Goal: Task Accomplishment & Management: Manage account settings

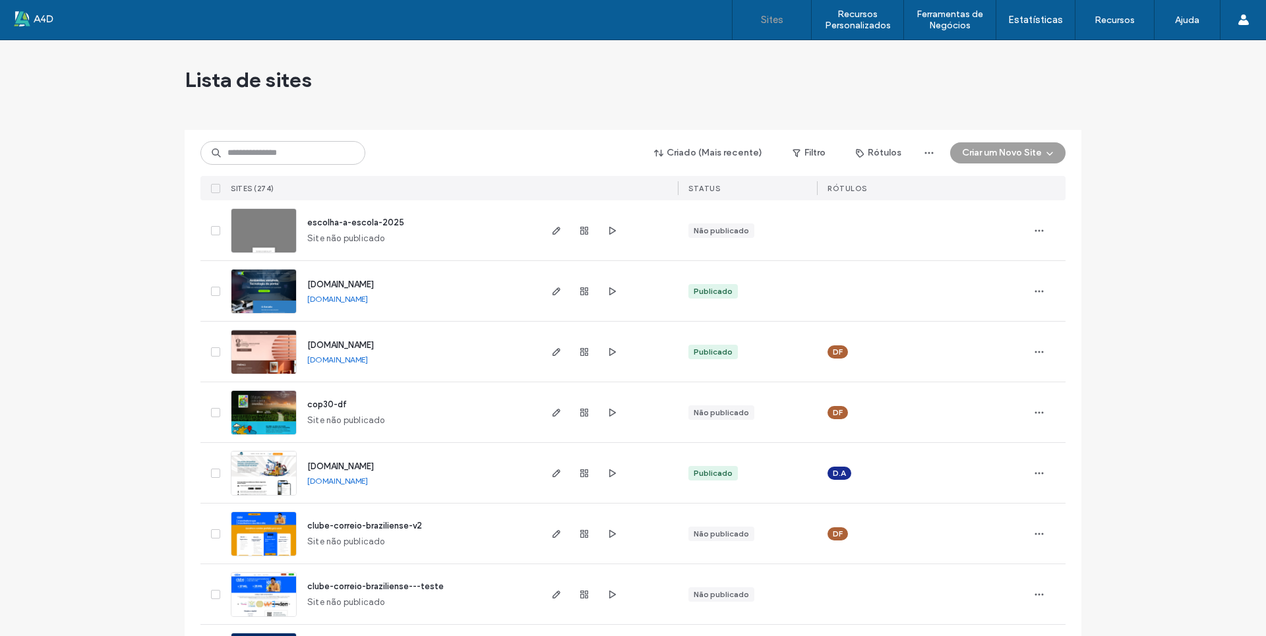
scroll to position [396, 0]
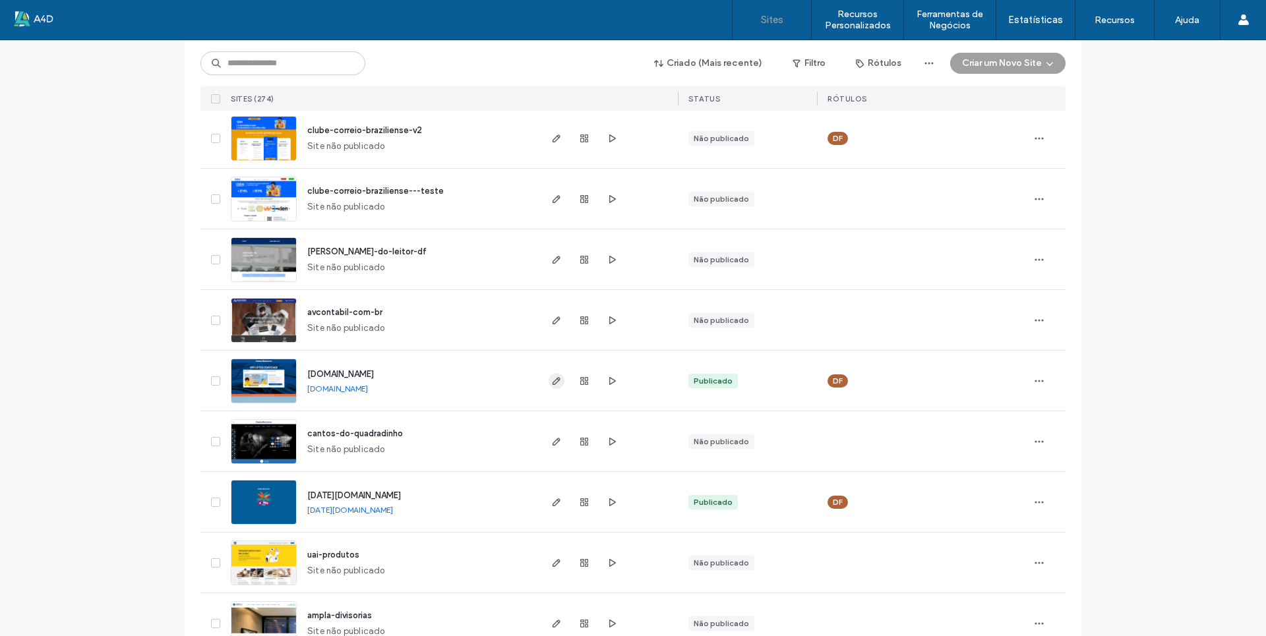
click at [553, 383] on icon "button" at bounding box center [556, 381] width 11 height 11
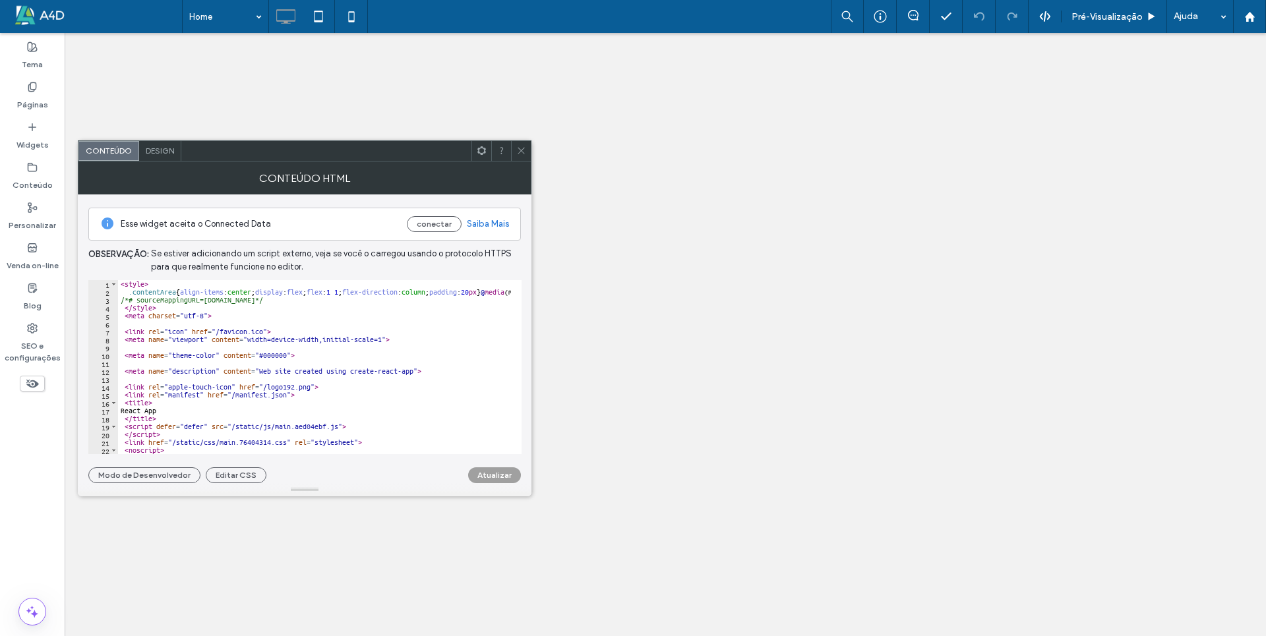
click at [156, 343] on div "< style > .contentArea { align-items : center ; display : flex ; flex : 1 1 ; f…" at bounding box center [314, 367] width 393 height 174
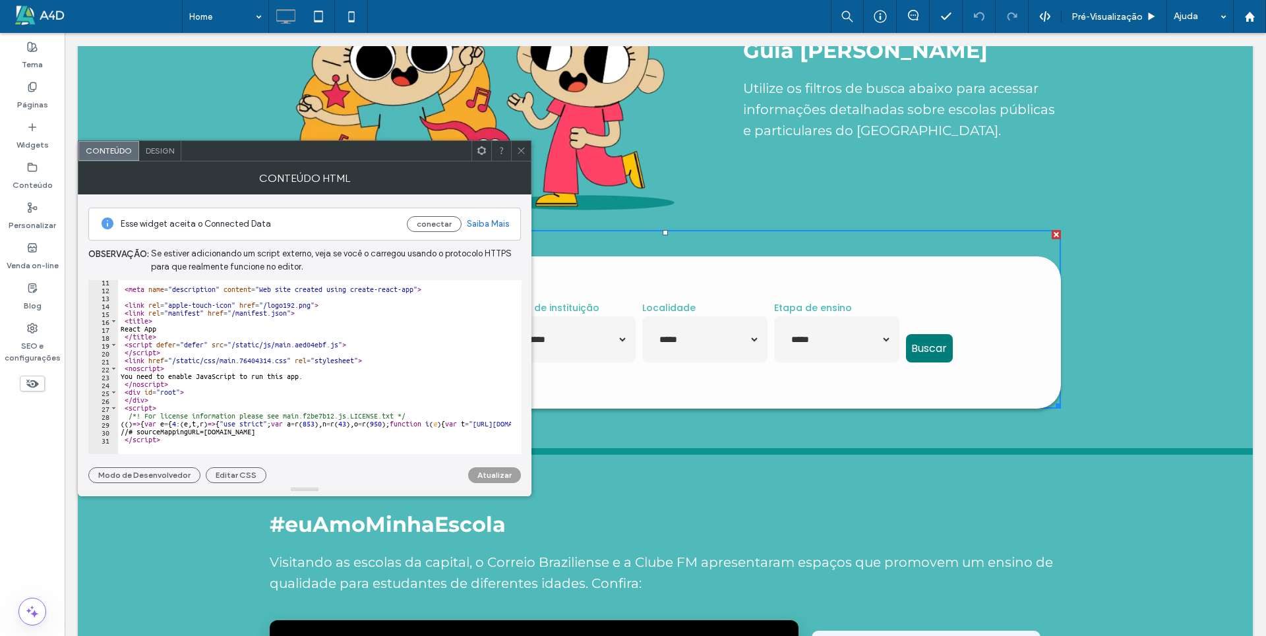
scroll to position [1583, 0]
drag, startPoint x: 326, startPoint y: 344, endPoint x: 429, endPoint y: 171, distance: 202.0
type textarea "**********"
click at [524, 154] on icon at bounding box center [521, 151] width 10 height 10
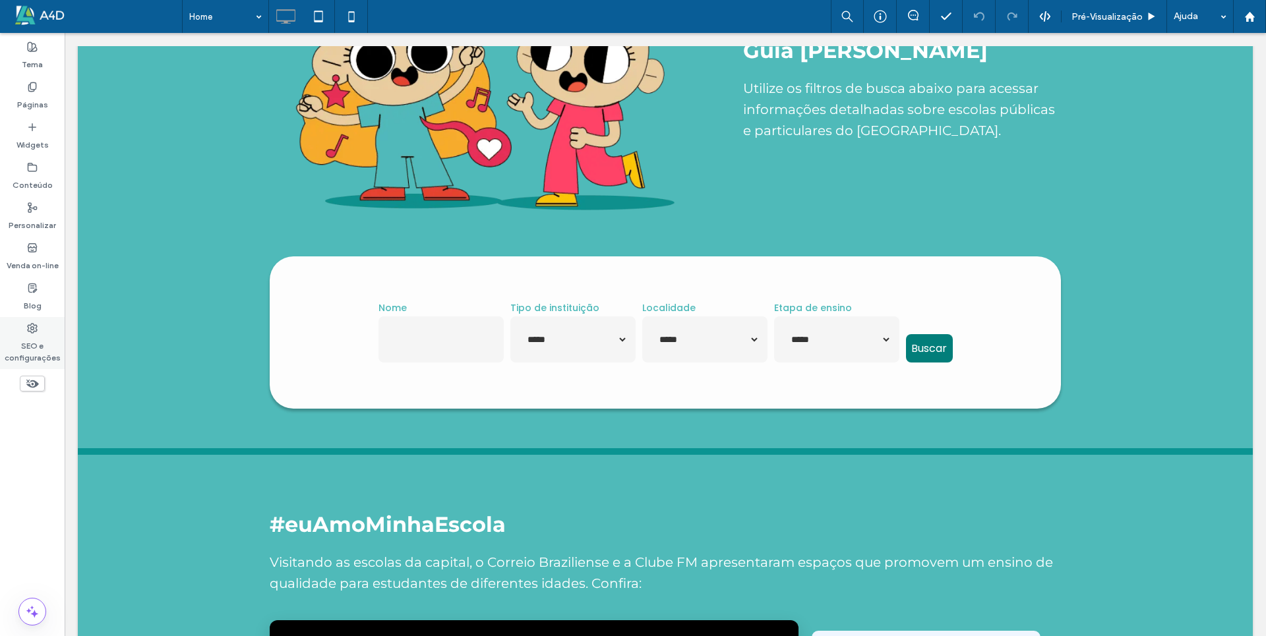
click at [38, 319] on div "SEO e configurações" at bounding box center [32, 343] width 65 height 52
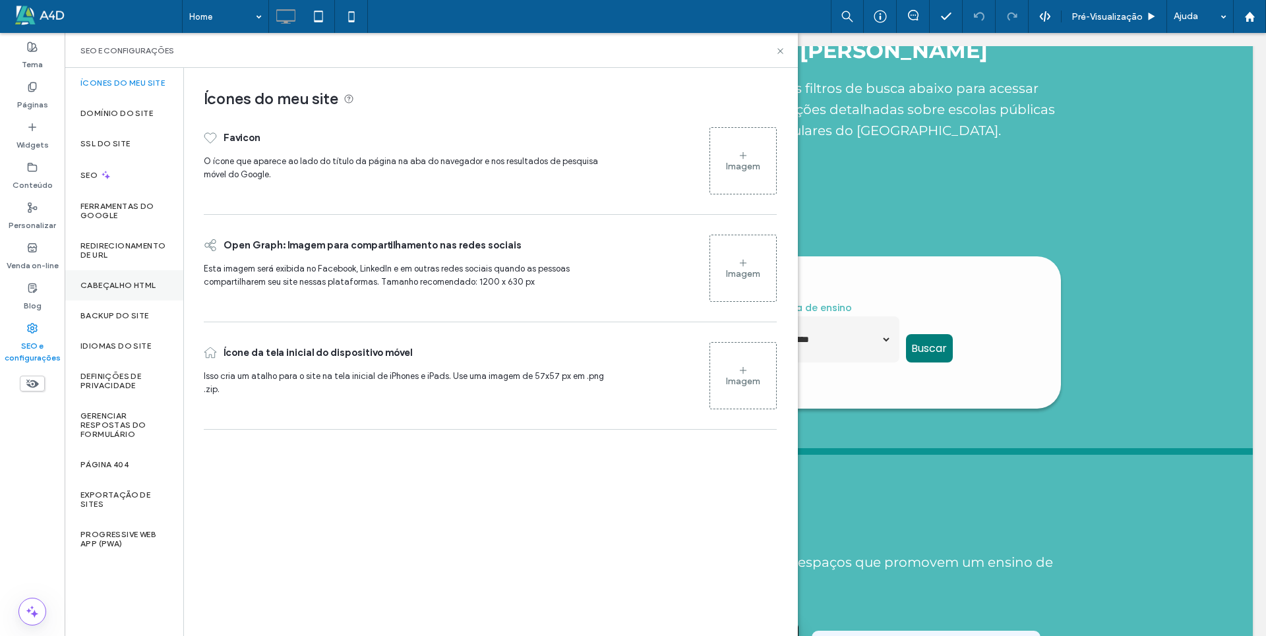
click at [115, 284] on label "Cabeçalho HTML" at bounding box center [118, 285] width 76 height 9
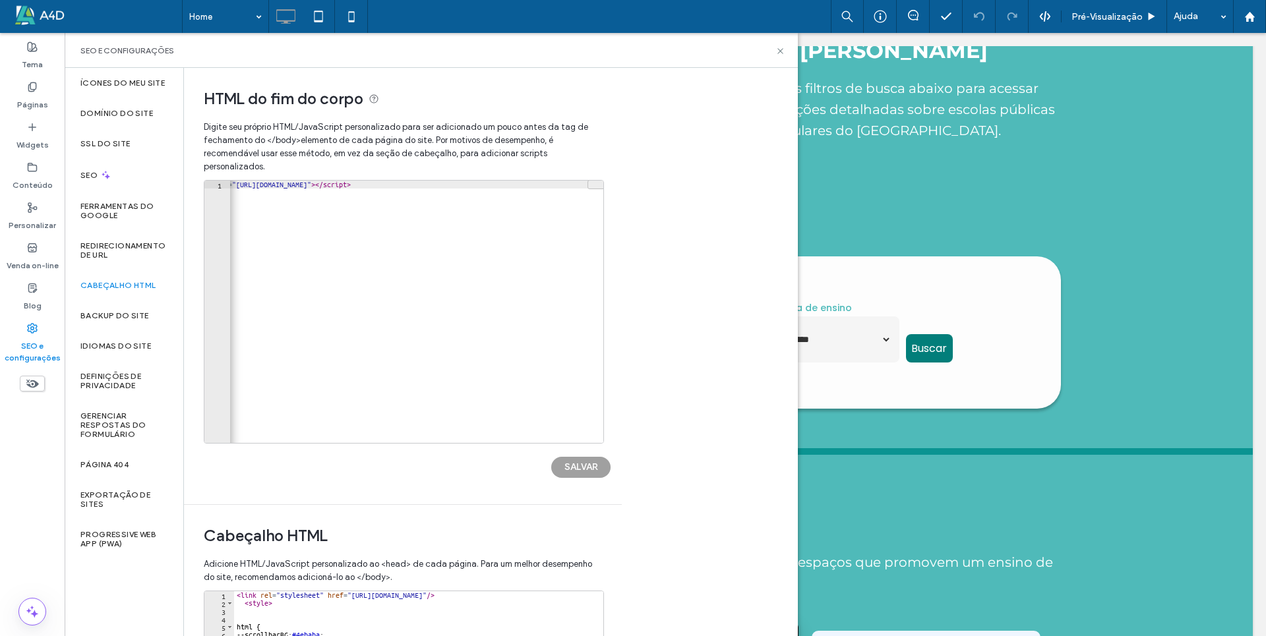
scroll to position [0, 52]
type textarea "**********"
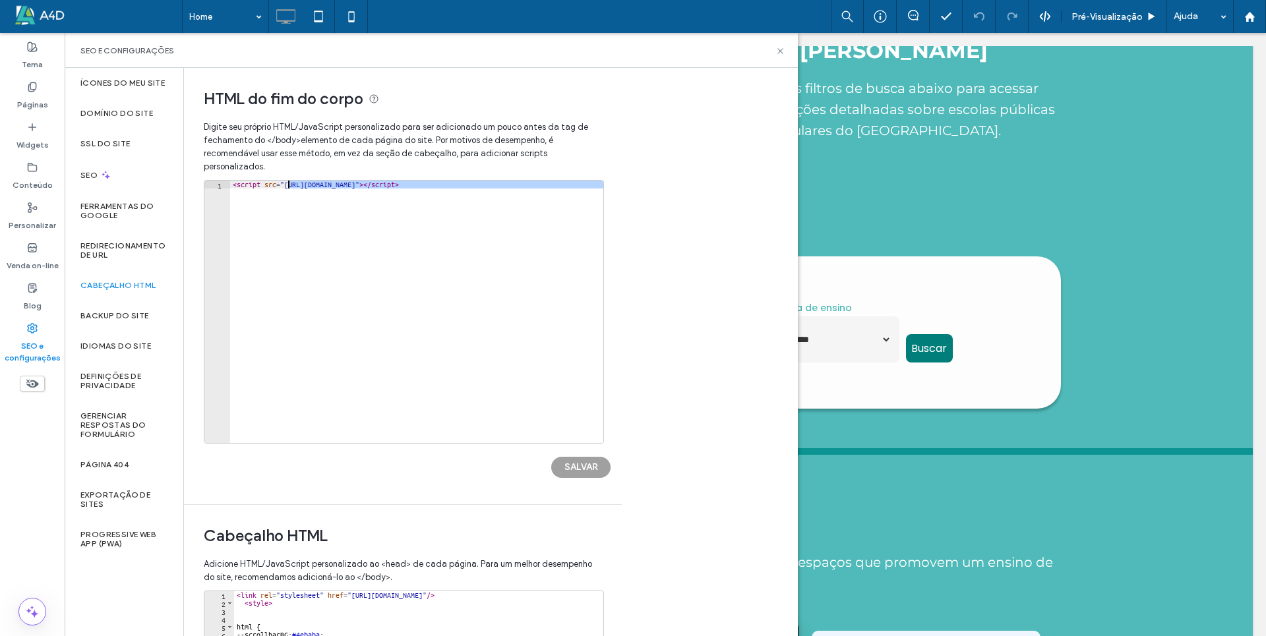
drag, startPoint x: 569, startPoint y: 183, endPoint x: 286, endPoint y: 183, distance: 282.9
click at [286, 183] on div "< script src = "https://www.correiobraziliense.com.br/_conteudo/escolhaaescola/…" at bounding box center [448, 315] width 437 height 268
click at [487, 206] on div "< script src = "https://www.correiobraziliense.com.br/_conteudo/escolhaaescola/…" at bounding box center [448, 315] width 437 height 268
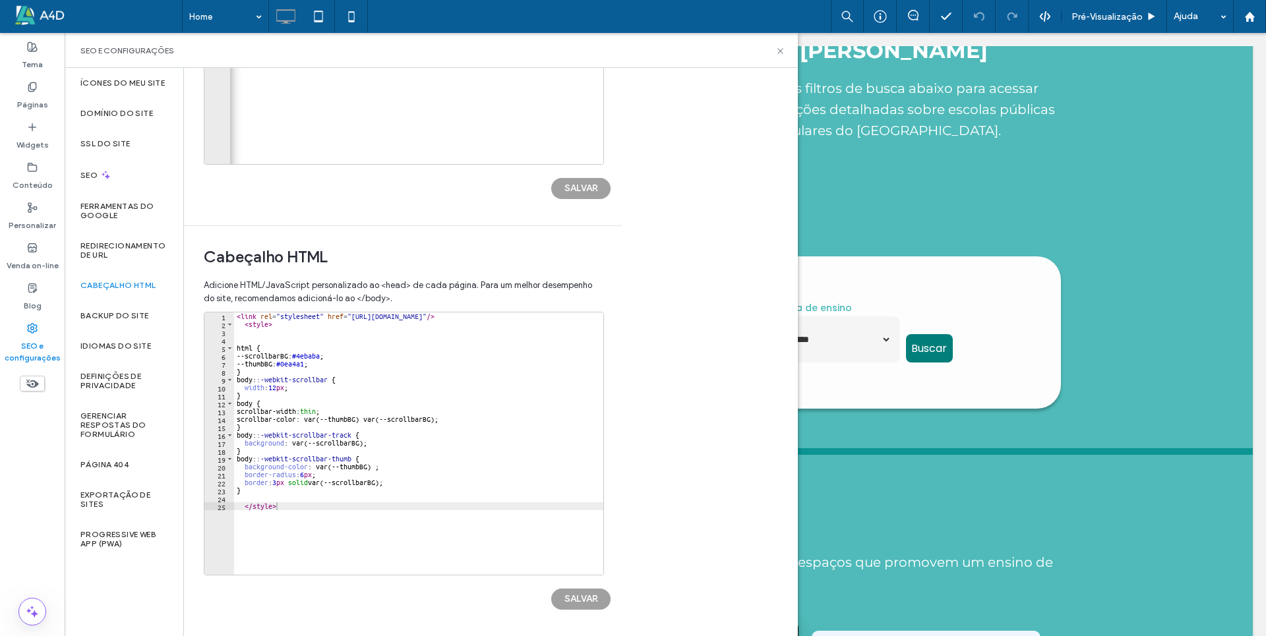
scroll to position [280, 0]
click at [638, 380] on div "**********" at bounding box center [491, 352] width 614 height 569
click at [503, 316] on div "< link rel = "stylesheet" href = "https://www.correiobraziliense.com.br/_conteu…" at bounding box center [472, 445] width 476 height 268
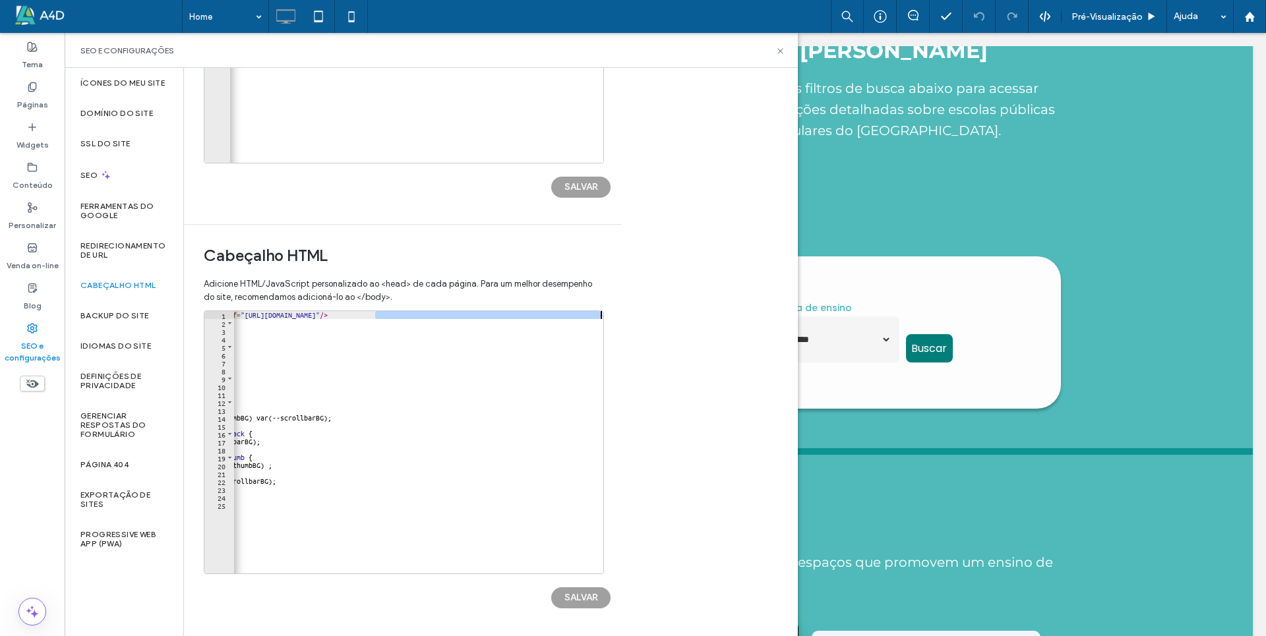
scroll to position [0, 107]
drag, startPoint x: 522, startPoint y: 315, endPoint x: 600, endPoint y: 313, distance: 77.9
click at [600, 313] on div "< link rel = "stylesheet" href = "https://www.correiobraziliense.com.br/_conteu…" at bounding box center [365, 445] width 476 height 268
click at [590, 316] on div "< link rel = "stylesheet" href = "https://www.correiobraziliense.com.br/_conteu…" at bounding box center [418, 442] width 369 height 262
click at [350, 386] on div "< link rel = "stylesheet" href = "https://www.correiobraziliense.com.br/_conteu…" at bounding box center [365, 445] width 476 height 268
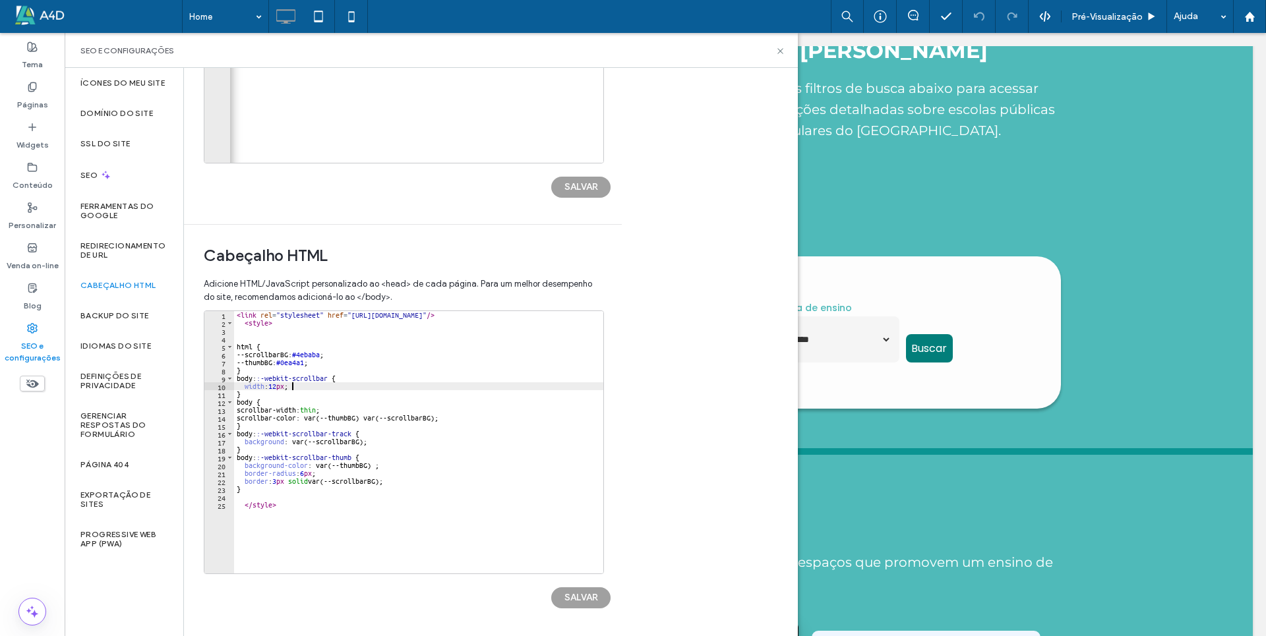
scroll to position [0, 0]
click at [282, 487] on div "< link rel = "stylesheet" href = "https://www.correiobraziliense.com.br/_conteu…" at bounding box center [472, 445] width 476 height 268
click at [283, 504] on div "< link rel = "stylesheet" href = "https://www.correiobraziliense.com.br/_conteu…" at bounding box center [472, 445] width 476 height 268
click at [339, 318] on div "< link rel = "stylesheet" href = "https://www.correiobraziliense.com.br/_conteu…" at bounding box center [472, 445] width 476 height 268
type textarea "**********"
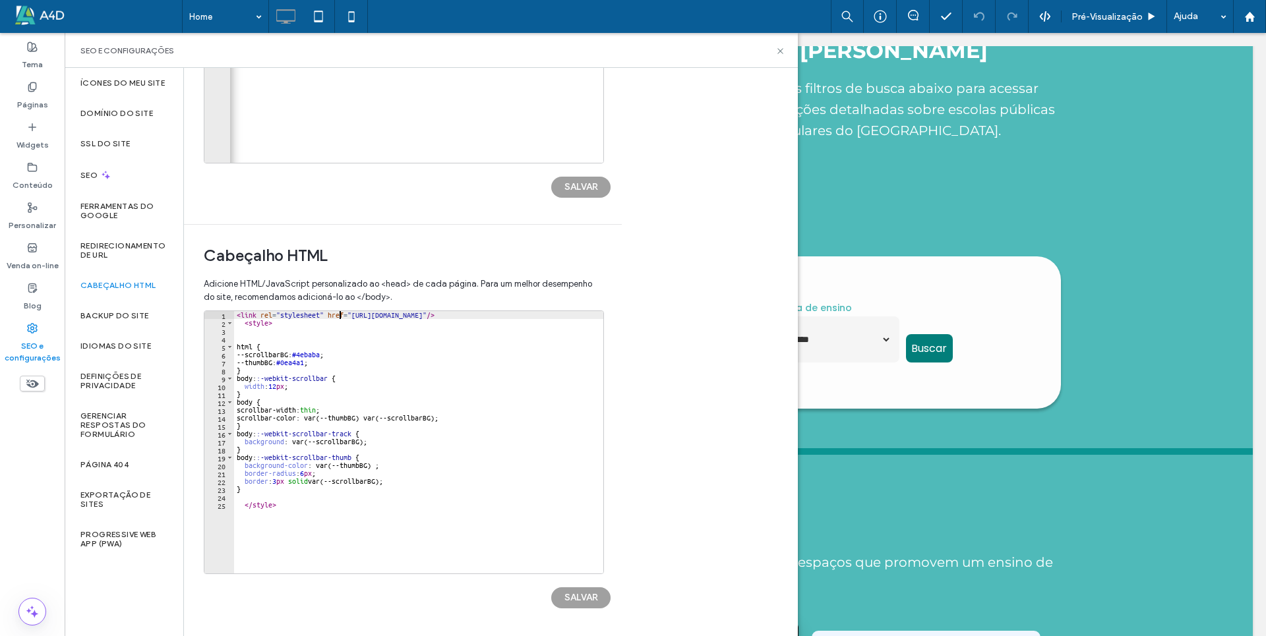
click at [375, 285] on span "Adicione HTML/JavaScript personalizado ao <head> de cada página. Para um melhor…" at bounding box center [403, 291] width 398 height 40
click at [338, 333] on div "< link rel = "stylesheet" href = "https://www.correiobraziliense.com.br/_conteu…" at bounding box center [472, 445] width 476 height 268
click at [778, 48] on use at bounding box center [780, 50] width 5 height 5
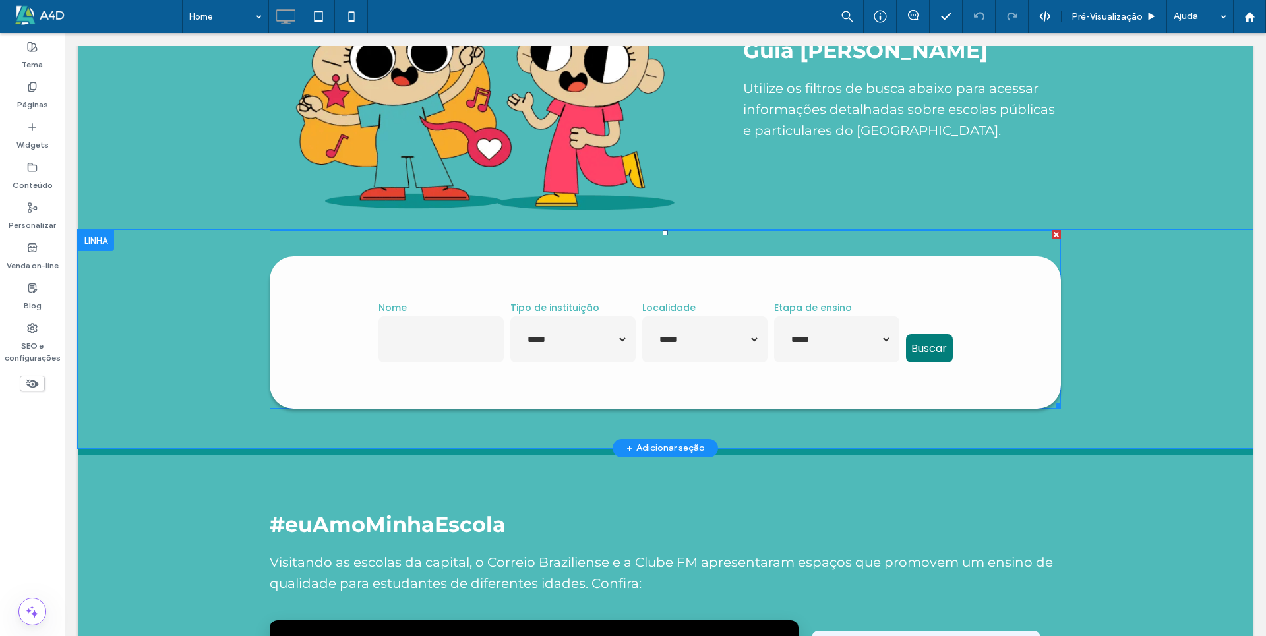
click at [782, 353] on span at bounding box center [665, 319] width 791 height 179
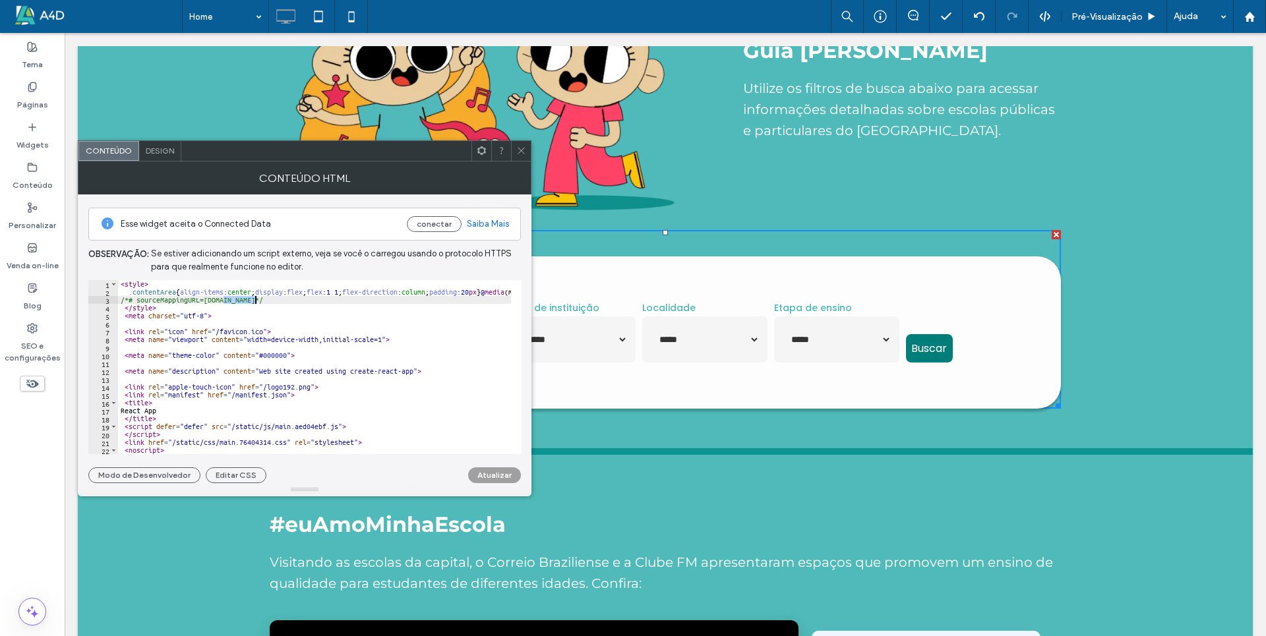
drag, startPoint x: 225, startPoint y: 299, endPoint x: 480, endPoint y: 332, distance: 257.4
drag, startPoint x: 259, startPoint y: 303, endPoint x: 702, endPoint y: 63, distance: 503.7
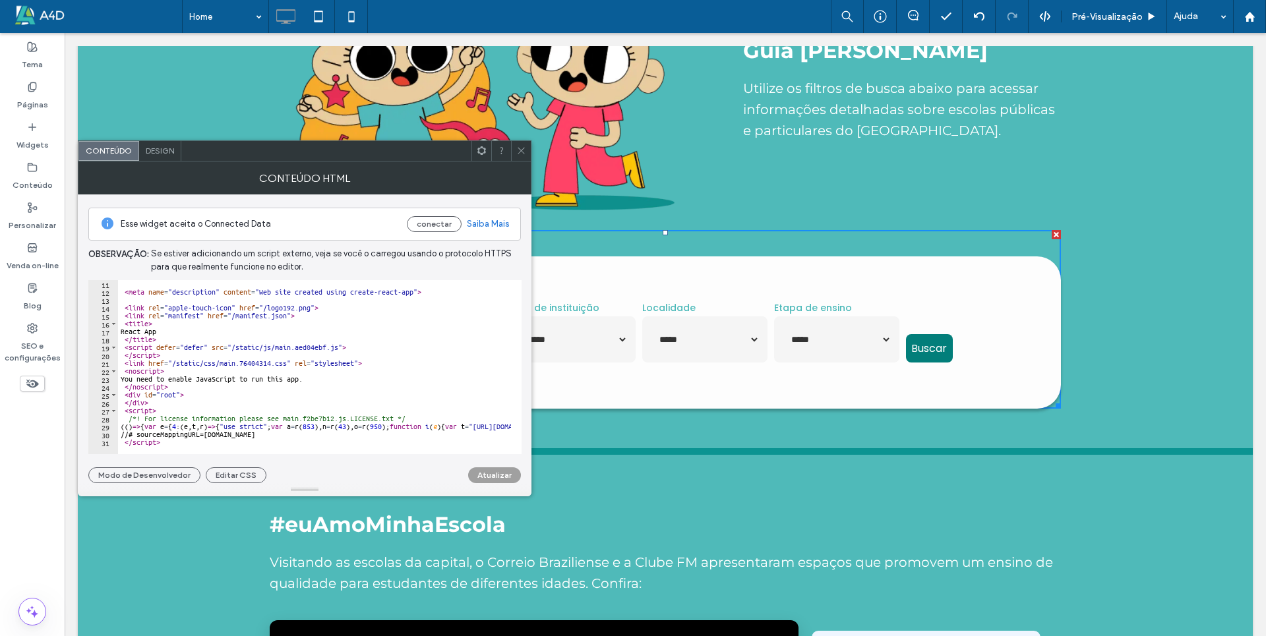
scroll to position [82, 0]
drag, startPoint x: 295, startPoint y: 347, endPoint x: 703, endPoint y: 155, distance: 451.1
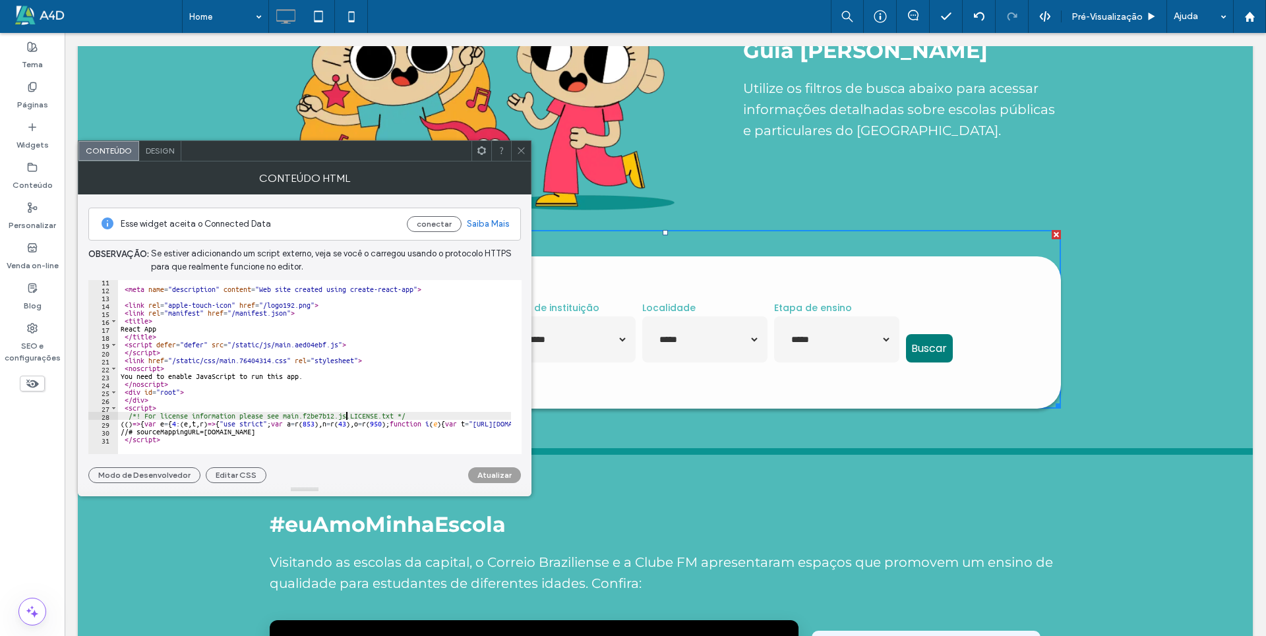
type textarea "**********"
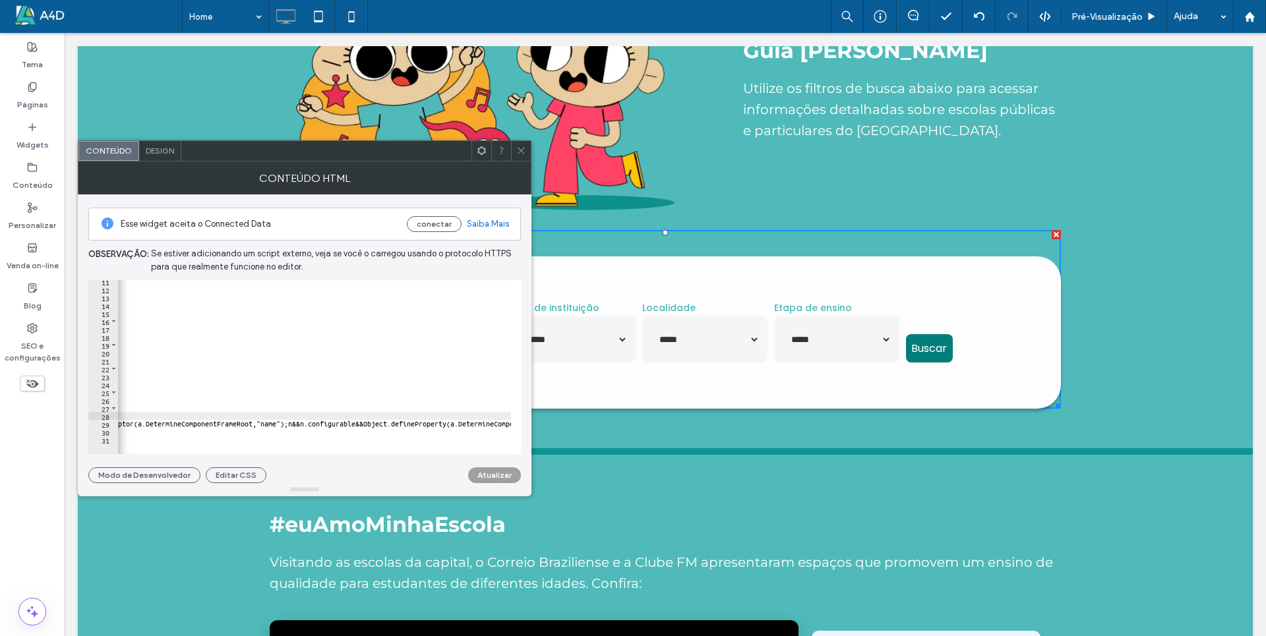
scroll to position [0, 39302]
click at [561, 427] on span "<click to see more...>" at bounding box center [608, 423] width 95 height 9
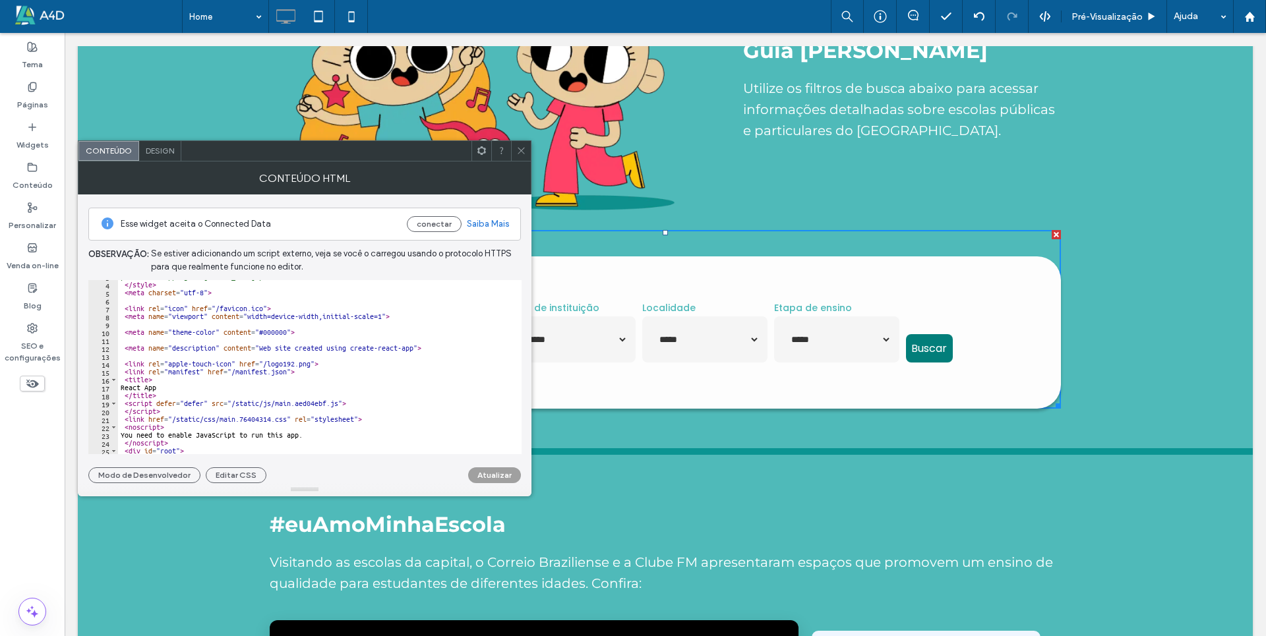
scroll to position [855, 0]
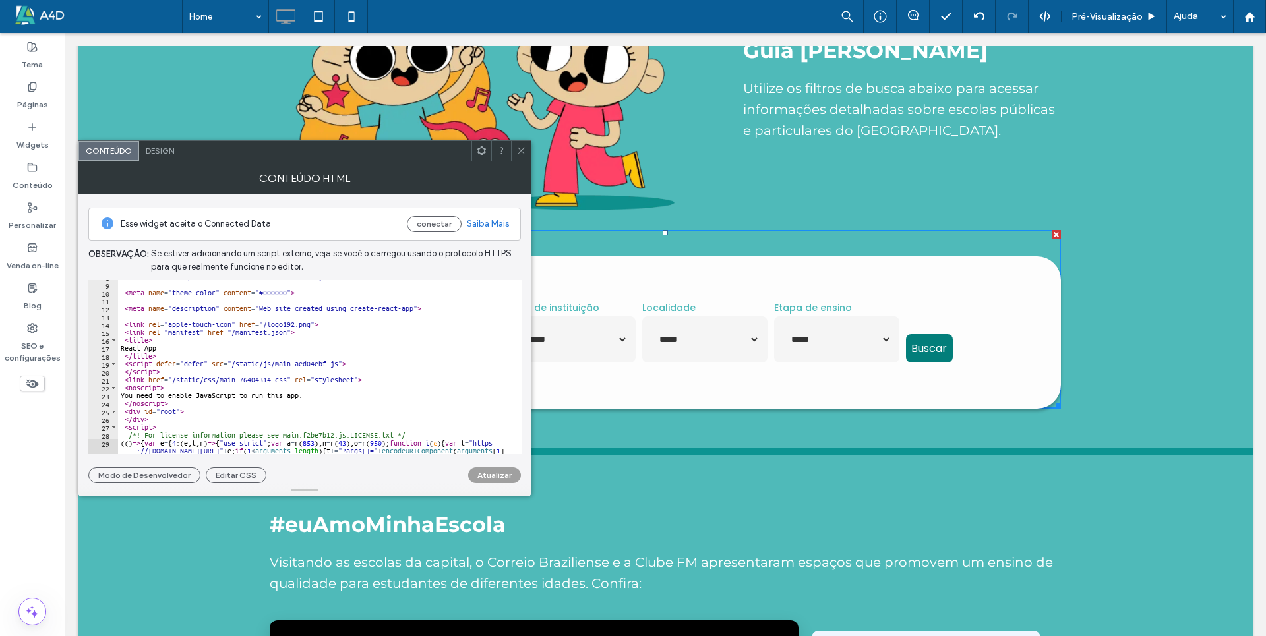
click at [203, 481] on div "Esse widget aceita o Connected Data conectar Saiba Mais Observaçāo: Se estiver …" at bounding box center [304, 339] width 433 height 289
click at [524, 150] on icon at bounding box center [521, 151] width 10 height 10
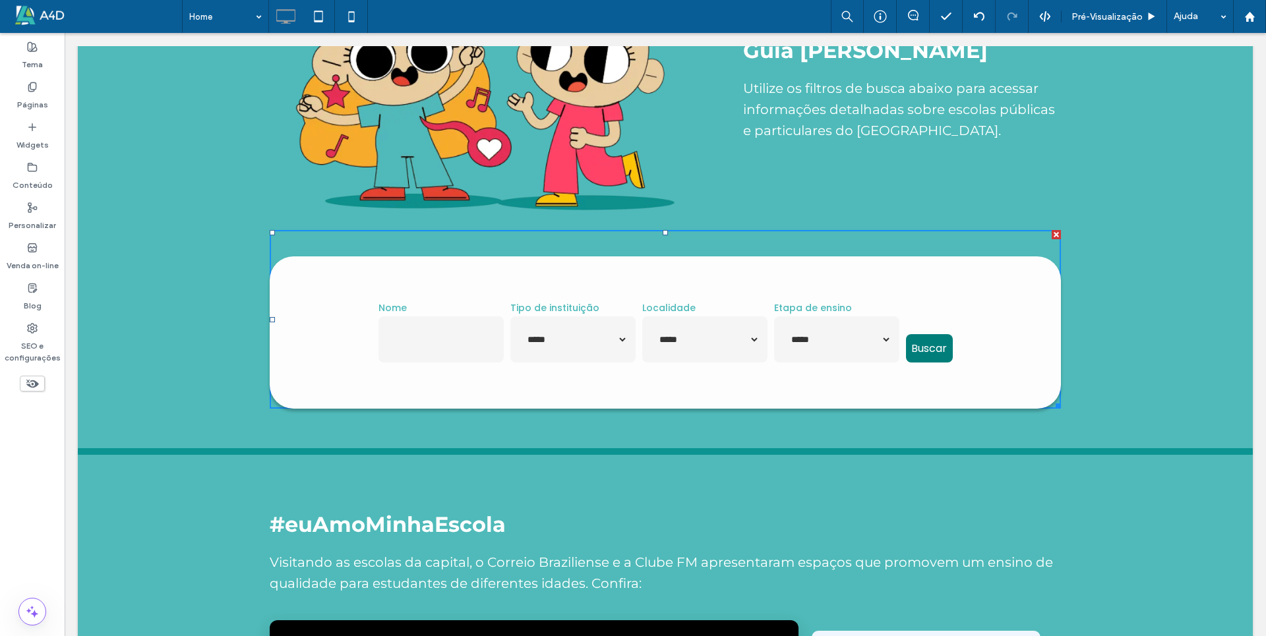
click at [617, 309] on label "Tipo de instituição" at bounding box center [572, 308] width 125 height 11
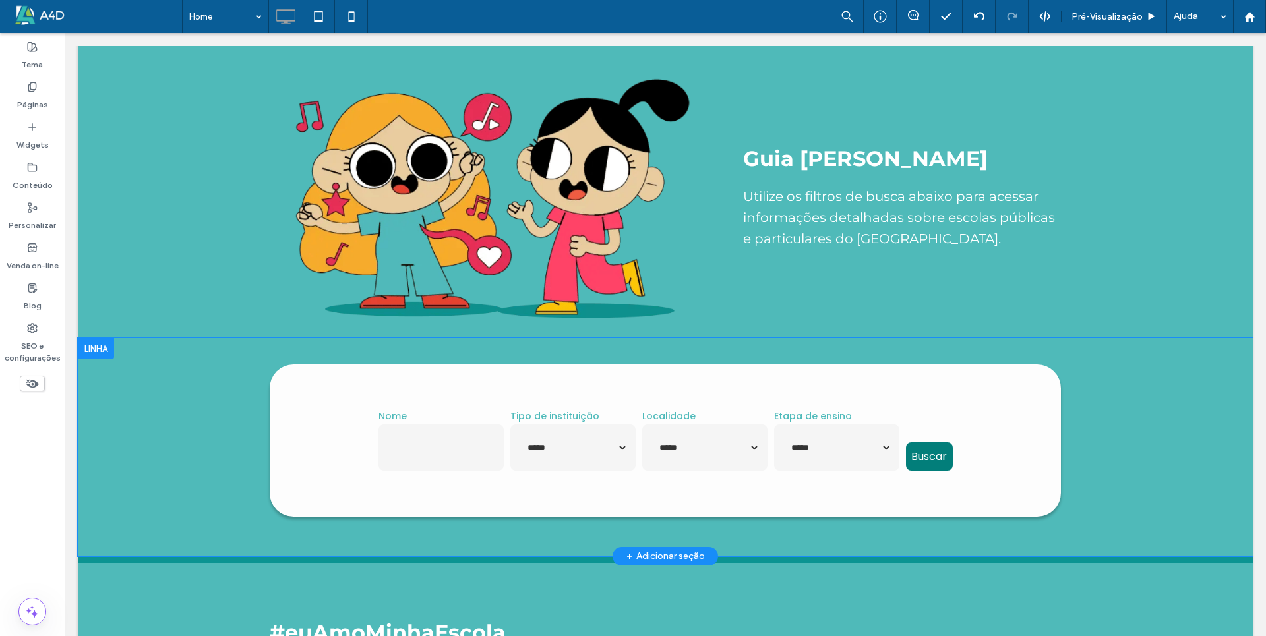
scroll to position [1517, 0]
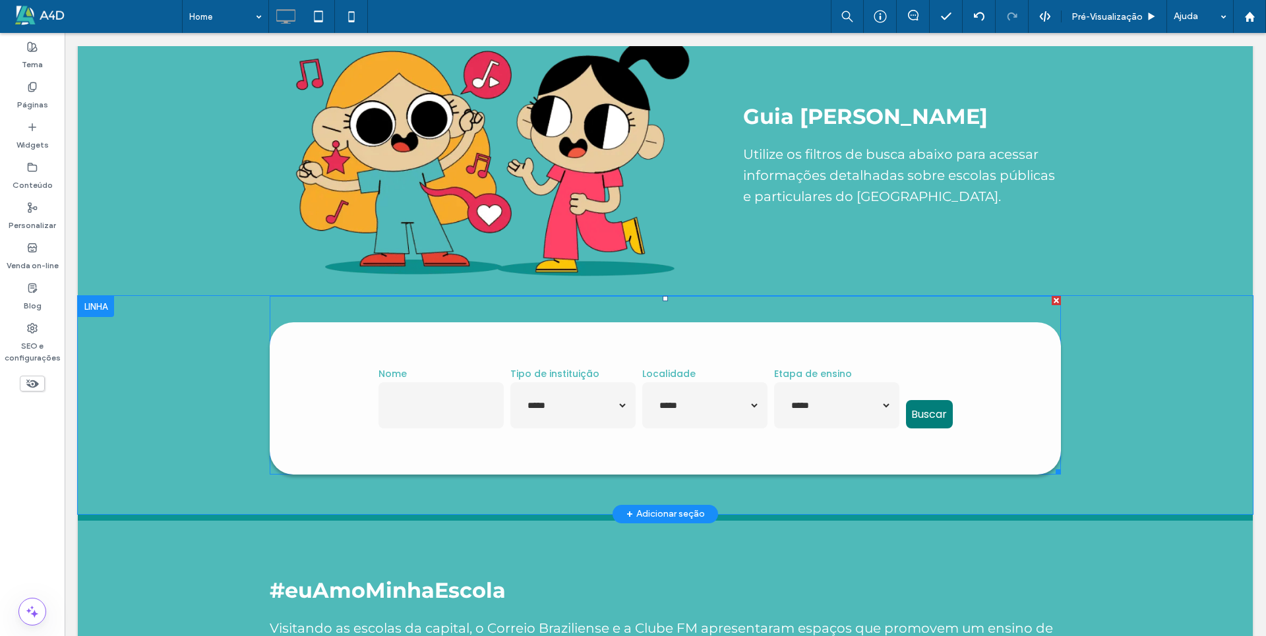
click at [336, 333] on span at bounding box center [665, 385] width 791 height 179
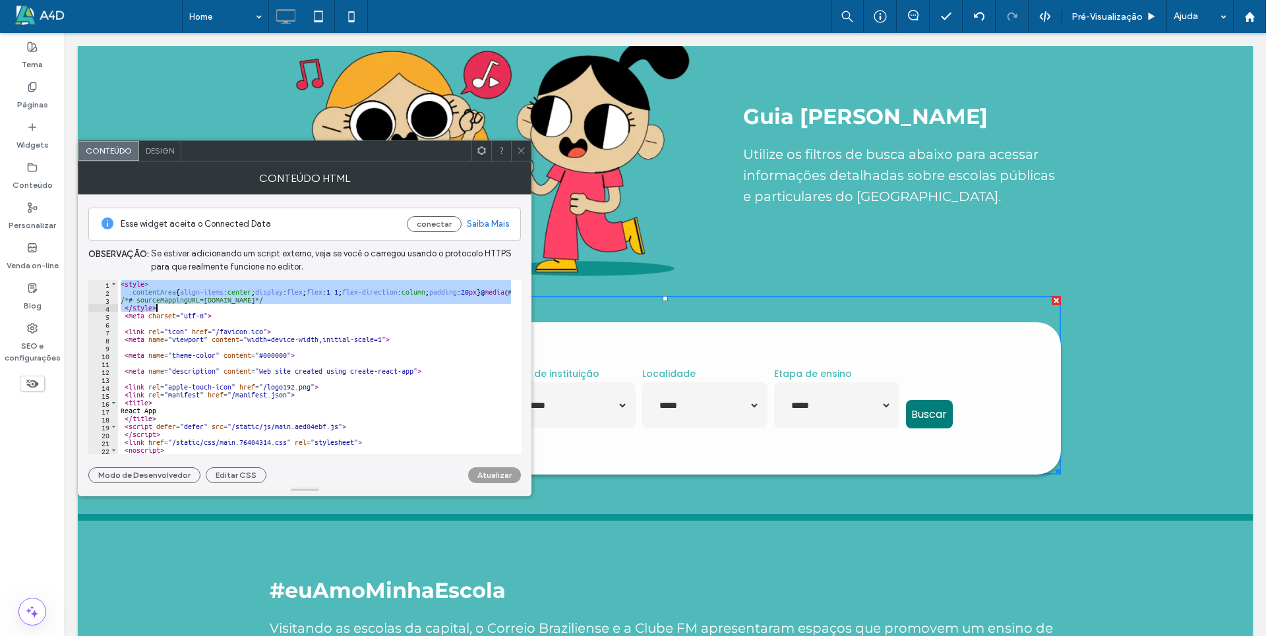
drag, startPoint x: 121, startPoint y: 284, endPoint x: 164, endPoint y: 306, distance: 49.0
type textarea "**********"
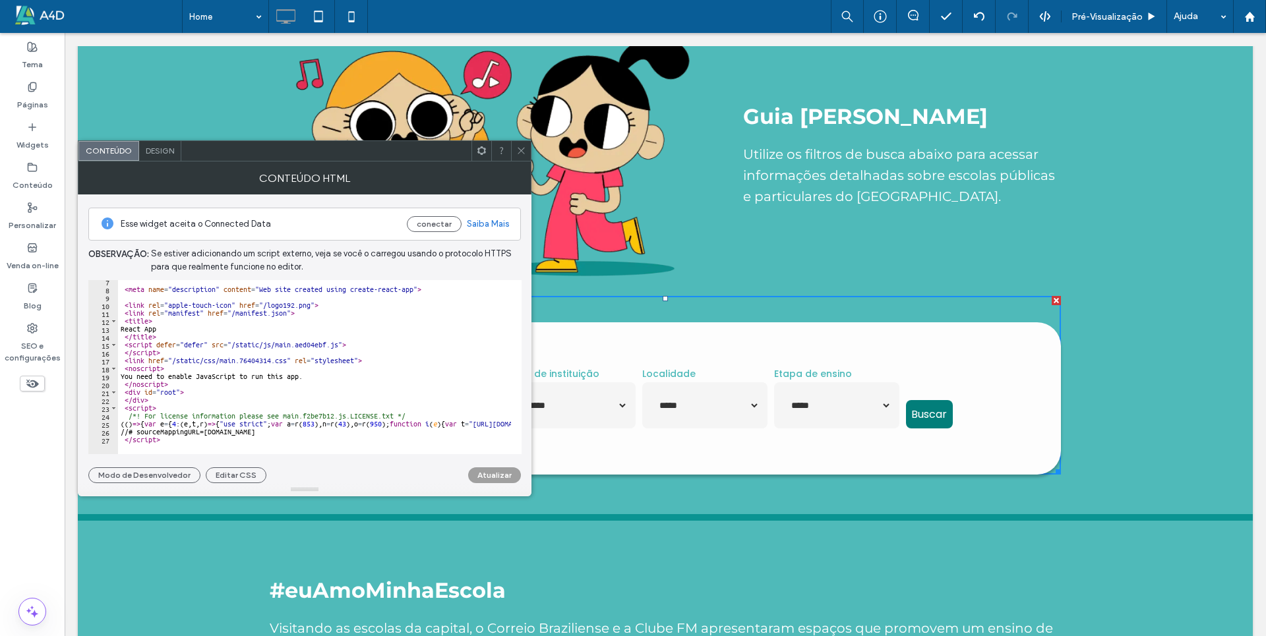
scroll to position [50, 0]
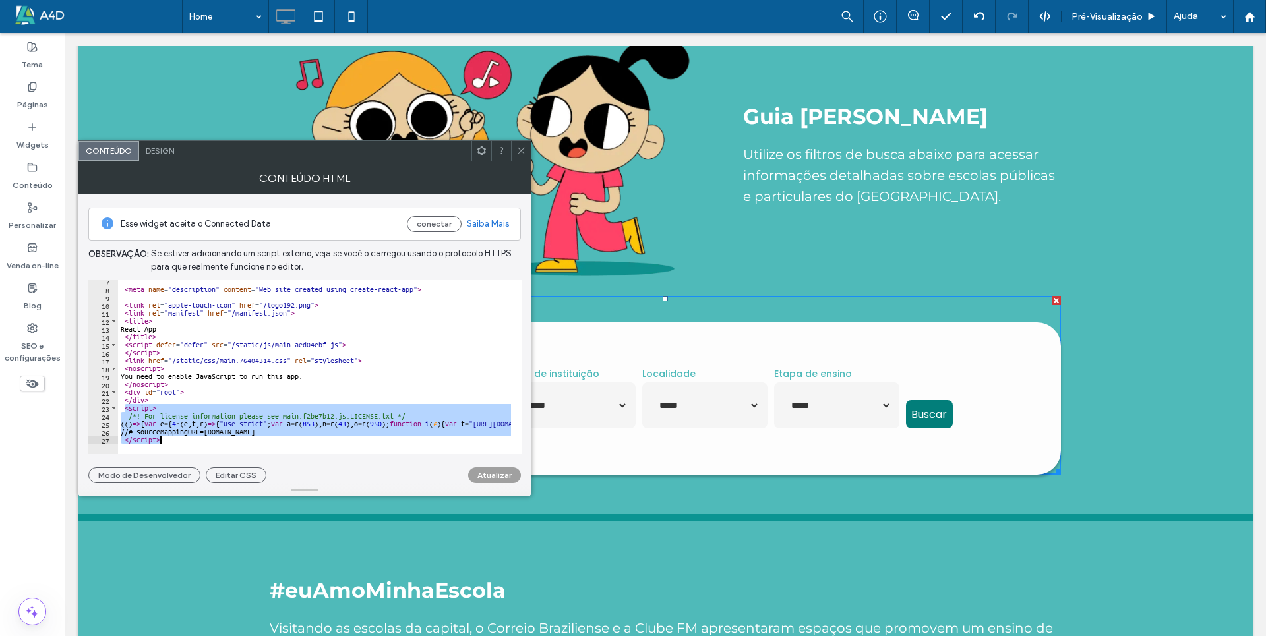
drag, startPoint x: 123, startPoint y: 408, endPoint x: 172, endPoint y: 456, distance: 69.0
click at [172, 456] on div "**********" at bounding box center [304, 339] width 433 height 289
type textarea "**********"
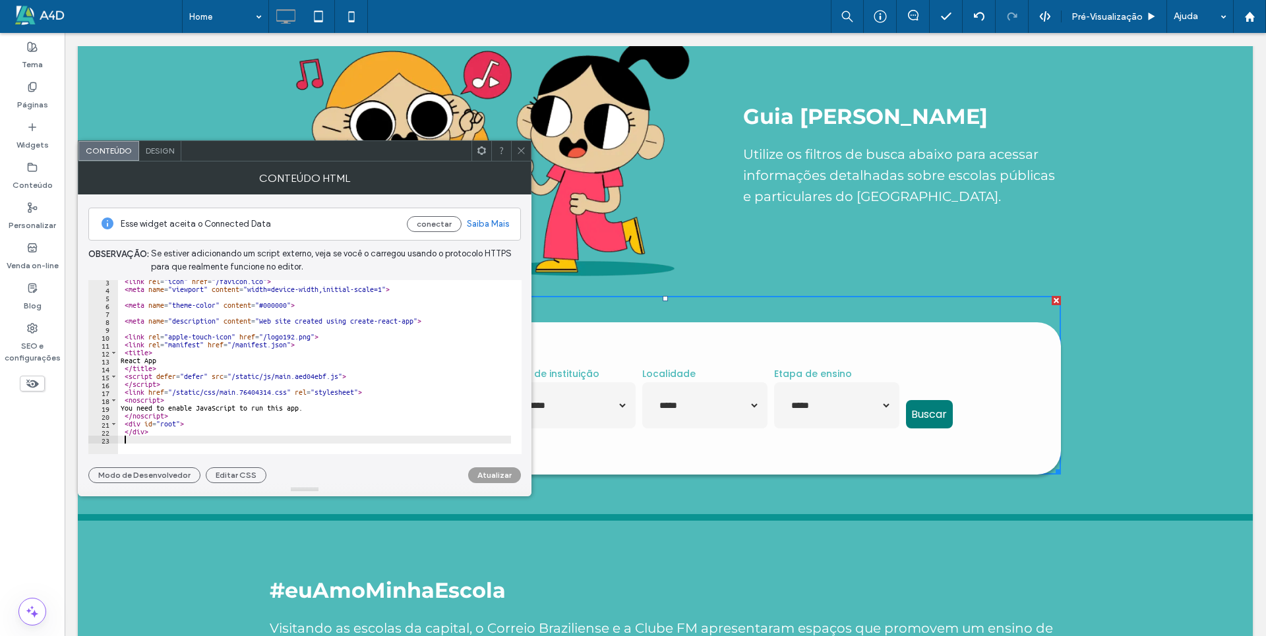
scroll to position [8, 0]
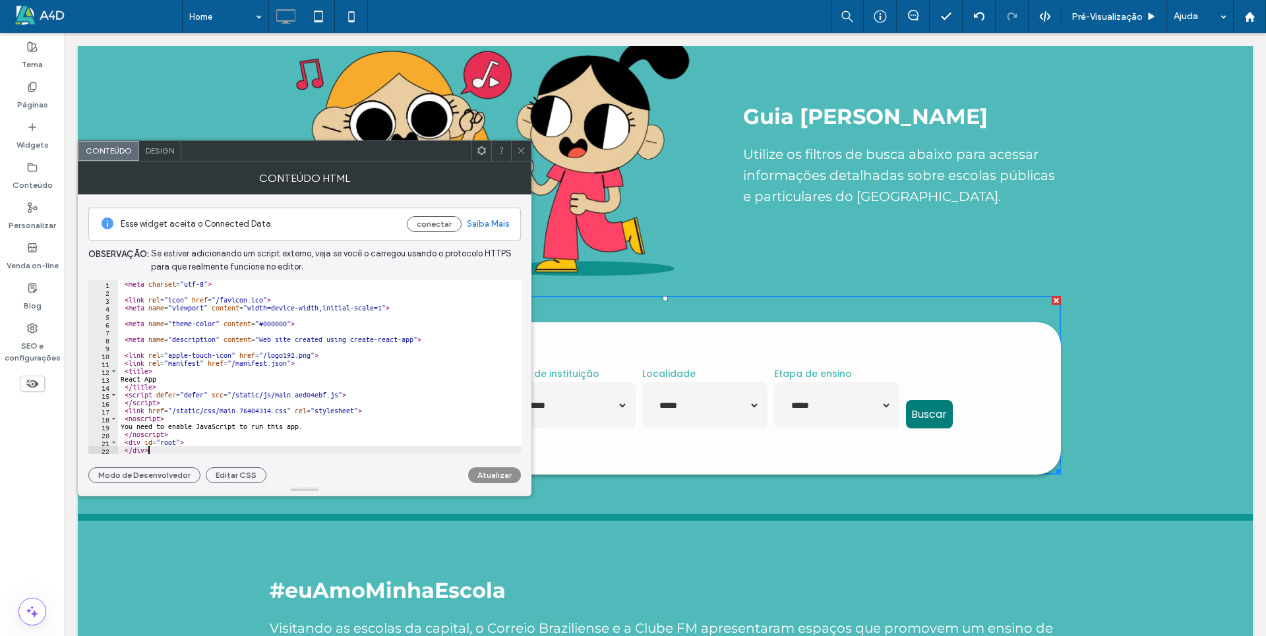
click at [491, 477] on button "Atualizar" at bounding box center [494, 476] width 53 height 16
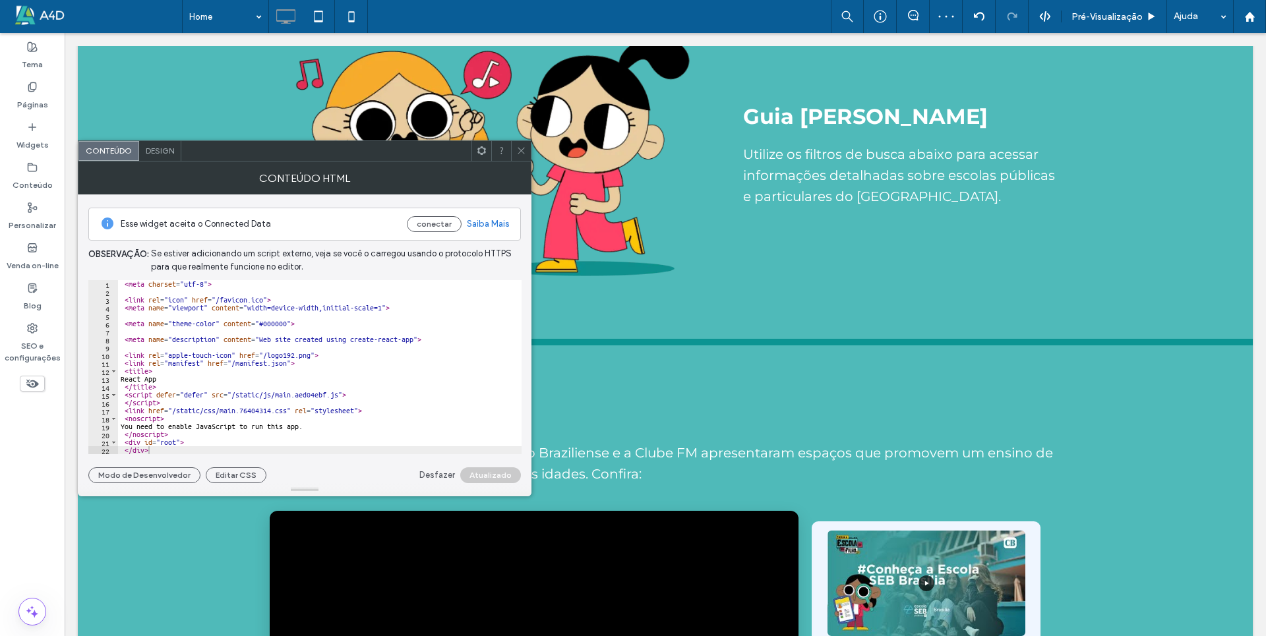
click at [202, 433] on div "< meta charset = "utf-8" > < link rel = "icon" href = "/favicon.ico" > < meta n…" at bounding box center [320, 375] width 404 height 190
click at [197, 448] on div "< meta charset = "utf-8" > < link rel = "icon" href = "/favicon.ico" > < meta n…" at bounding box center [320, 375] width 404 height 190
type textarea "**********"
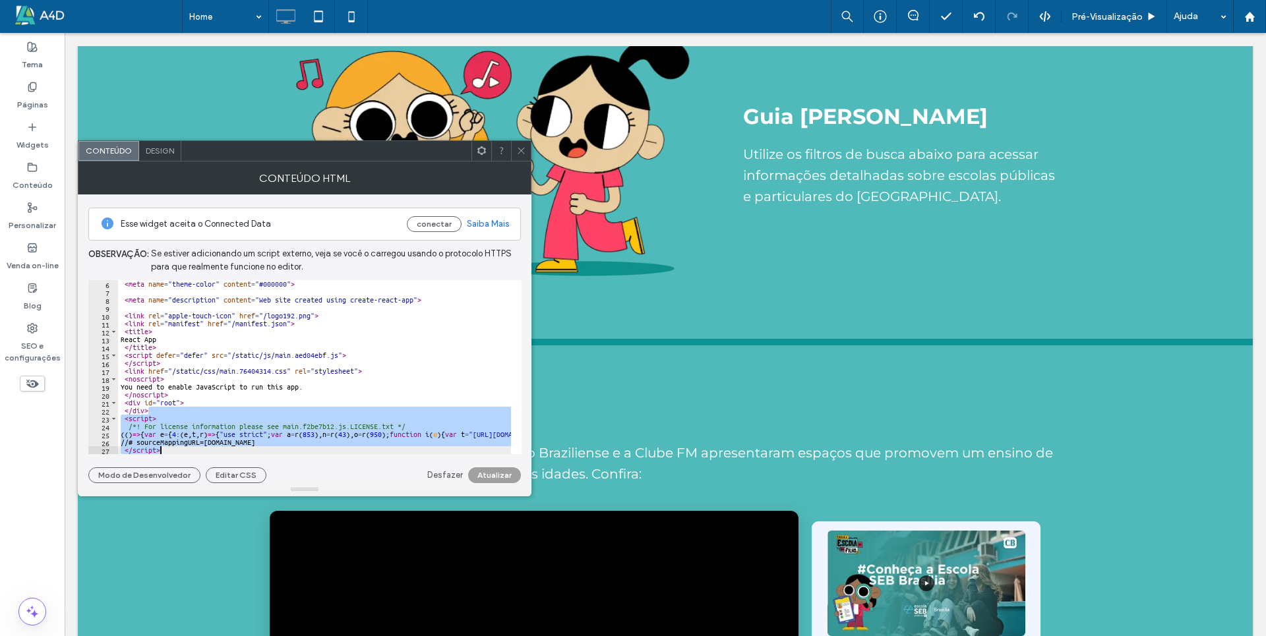
scroll to position [40, 0]
click at [493, 473] on button "Atualizar" at bounding box center [494, 476] width 53 height 16
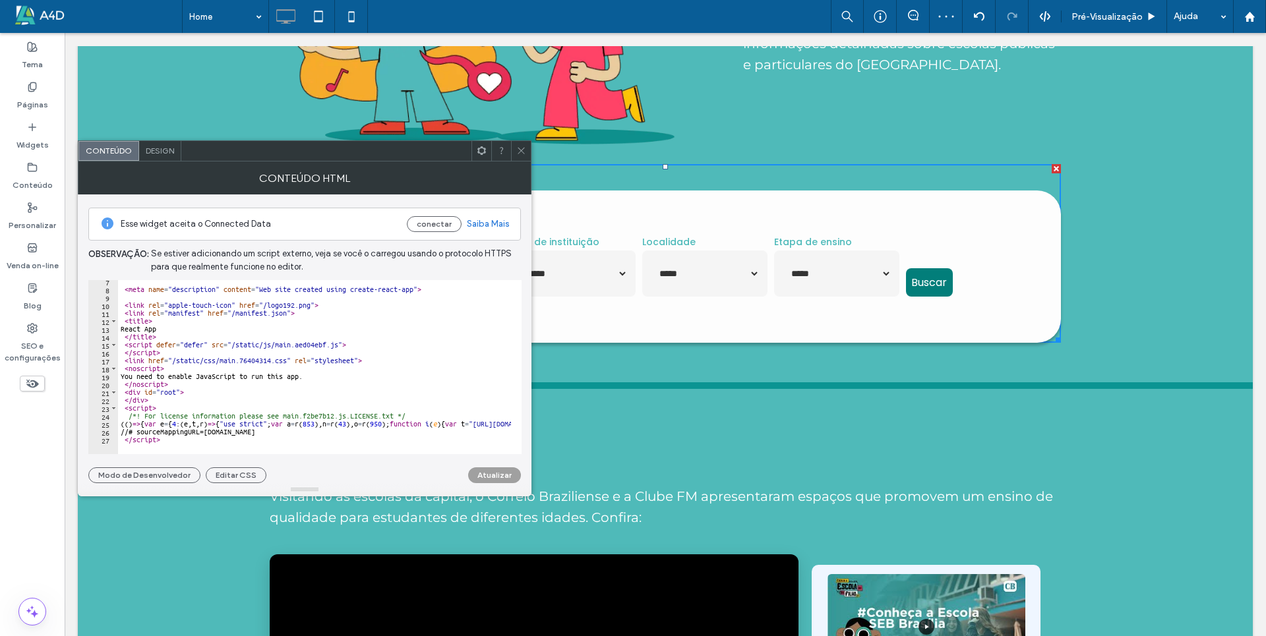
scroll to position [50, 0]
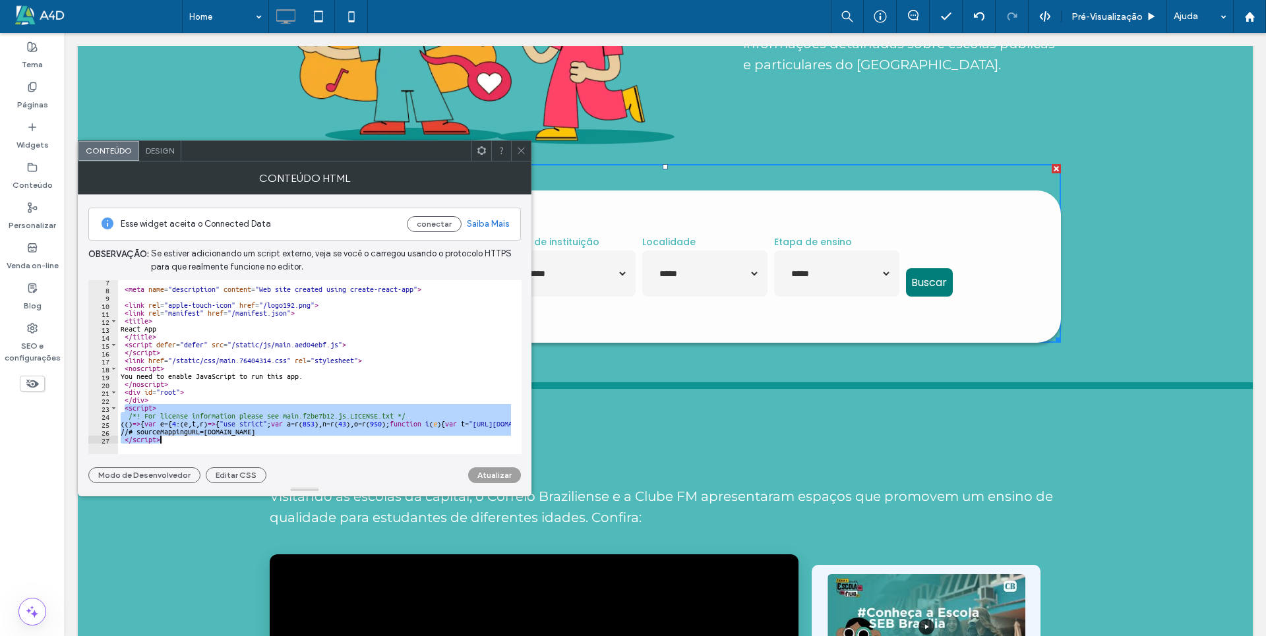
drag, startPoint x: 125, startPoint y: 411, endPoint x: 164, endPoint y: 443, distance: 50.7
click at [164, 443] on div "******** 7 8 9 10 11 12 13 14 15 16 17 18 19 20 21 22 23 24 25 26 27 < meta nam…" at bounding box center [304, 367] width 433 height 174
type textarea "**********"
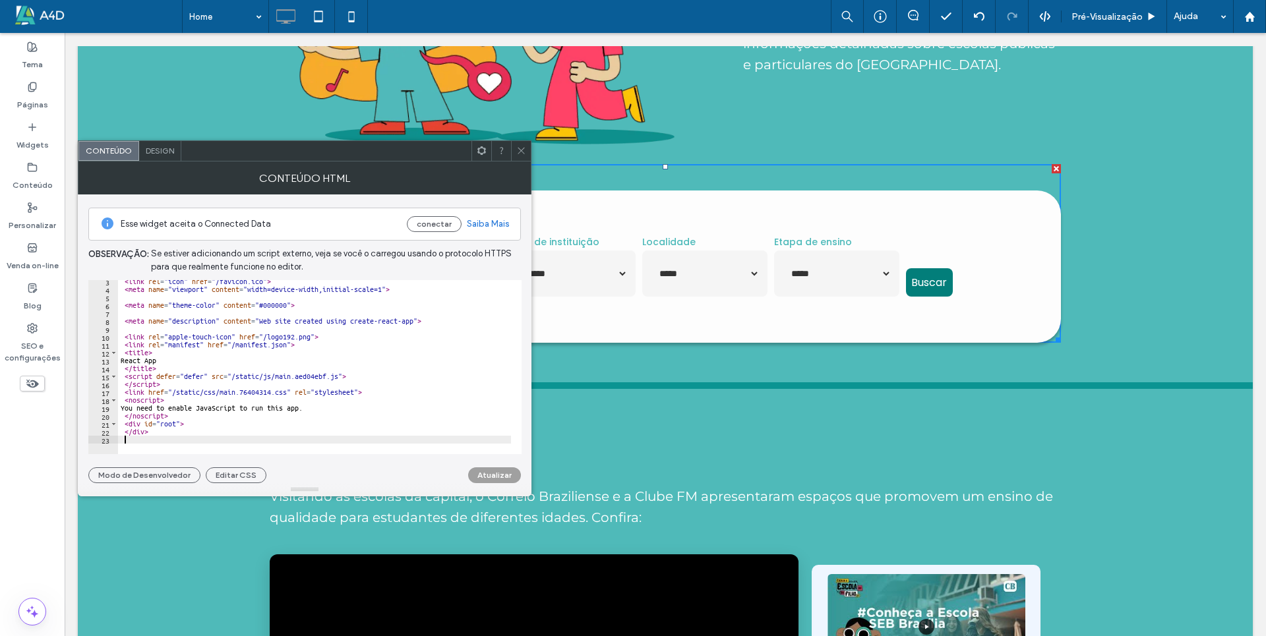
scroll to position [8, 0]
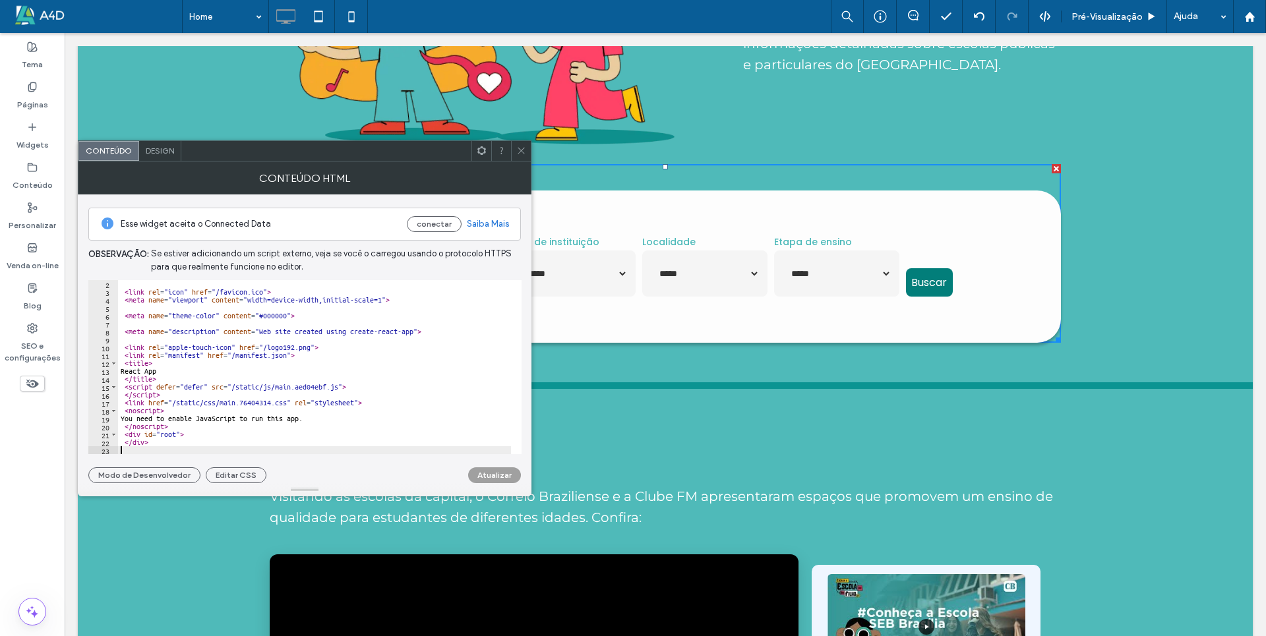
type textarea "******"
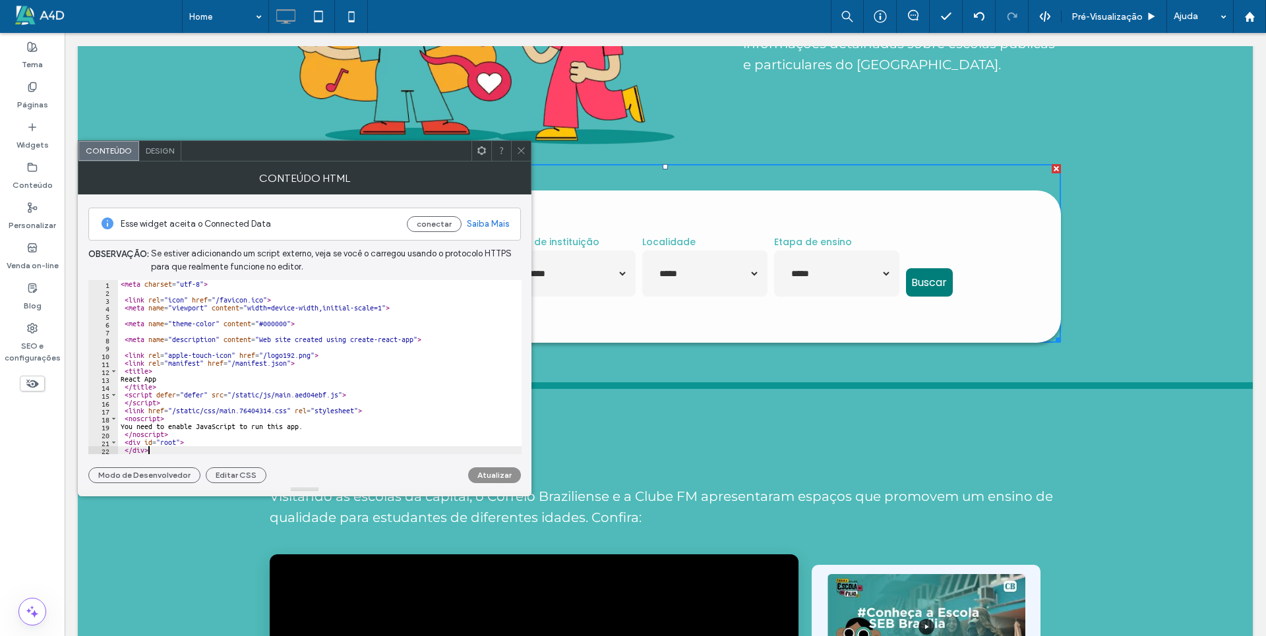
click at [512, 477] on button "Atualizar" at bounding box center [494, 476] width 53 height 16
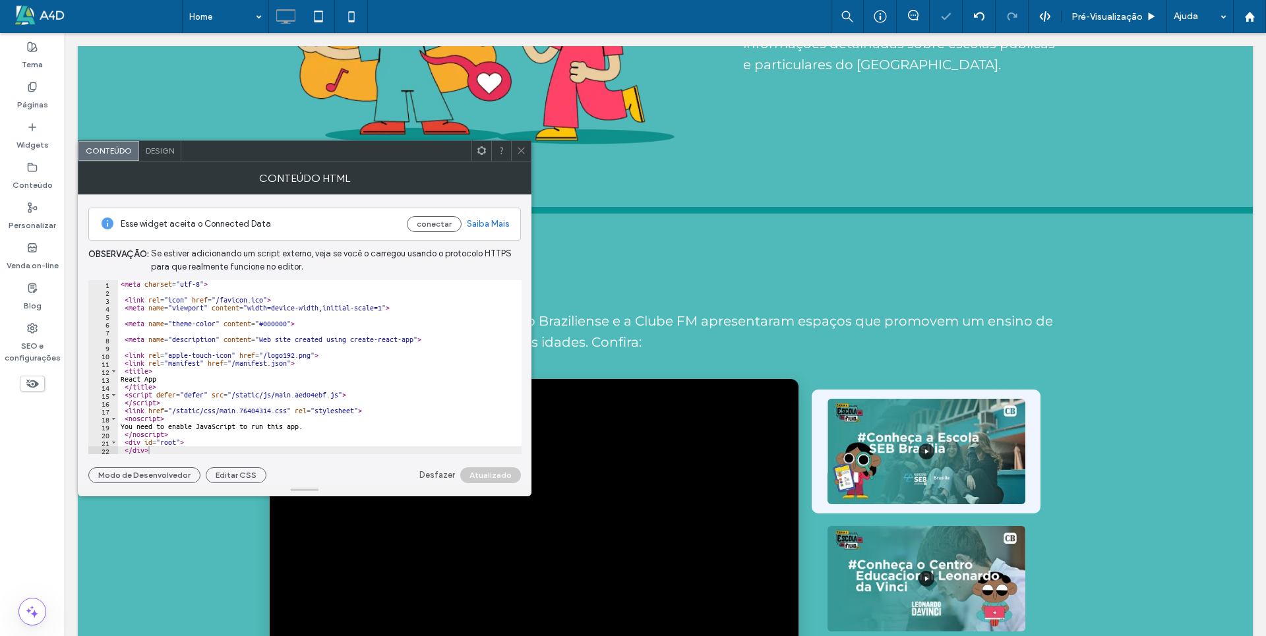
click at [524, 148] on use at bounding box center [521, 151] width 7 height 7
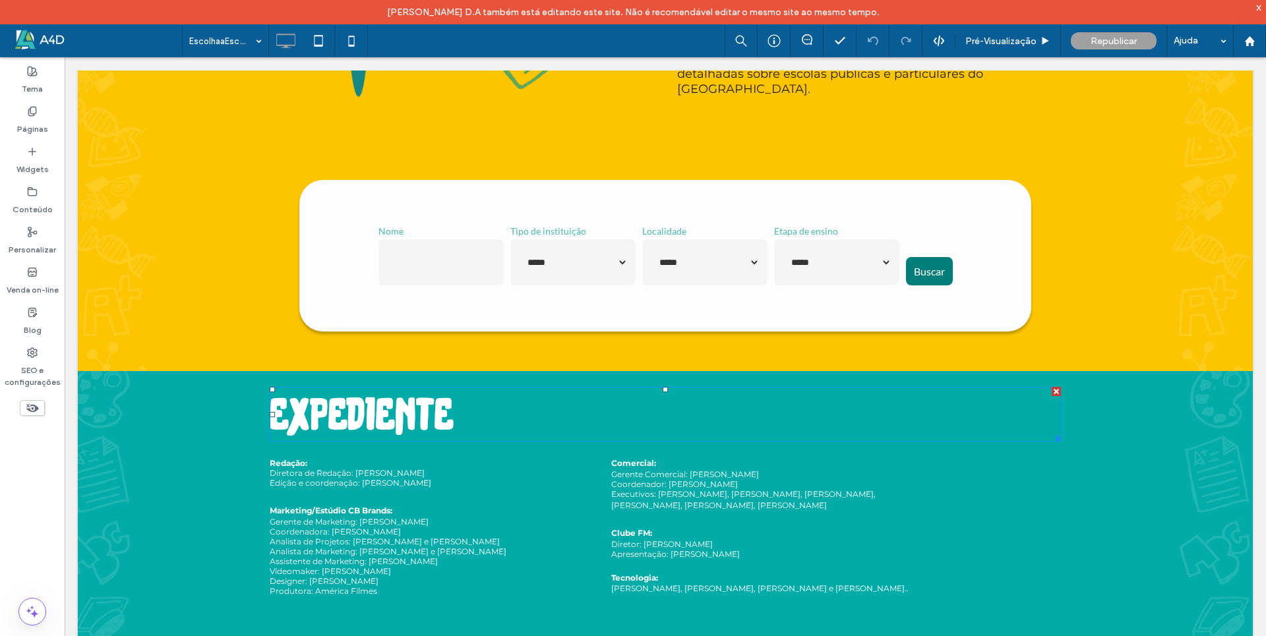
scroll to position [3914, 0]
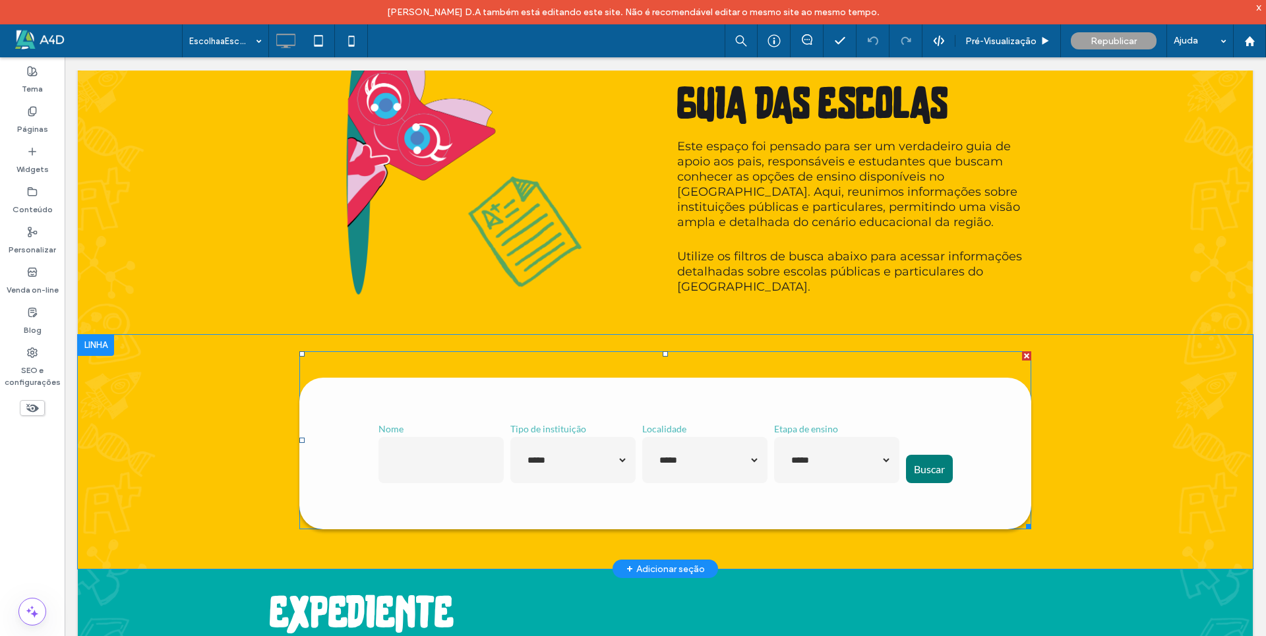
click at [663, 423] on span at bounding box center [665, 441] width 732 height 179
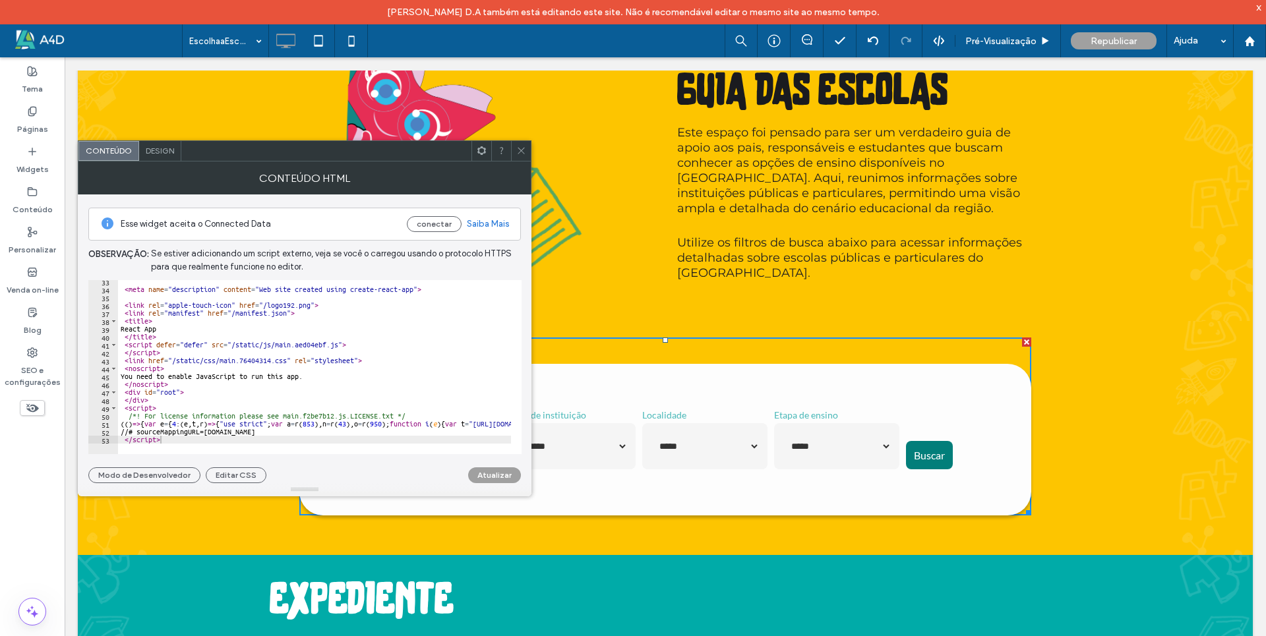
scroll to position [256, 0]
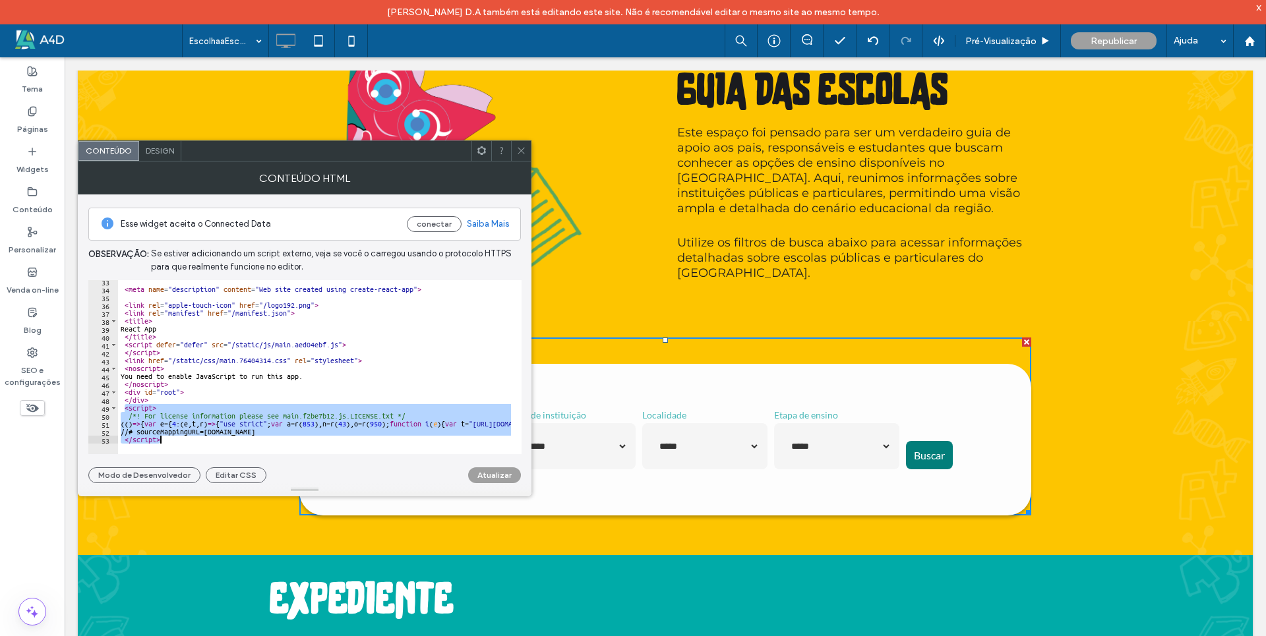
drag, startPoint x: 123, startPoint y: 410, endPoint x: 166, endPoint y: 439, distance: 52.3
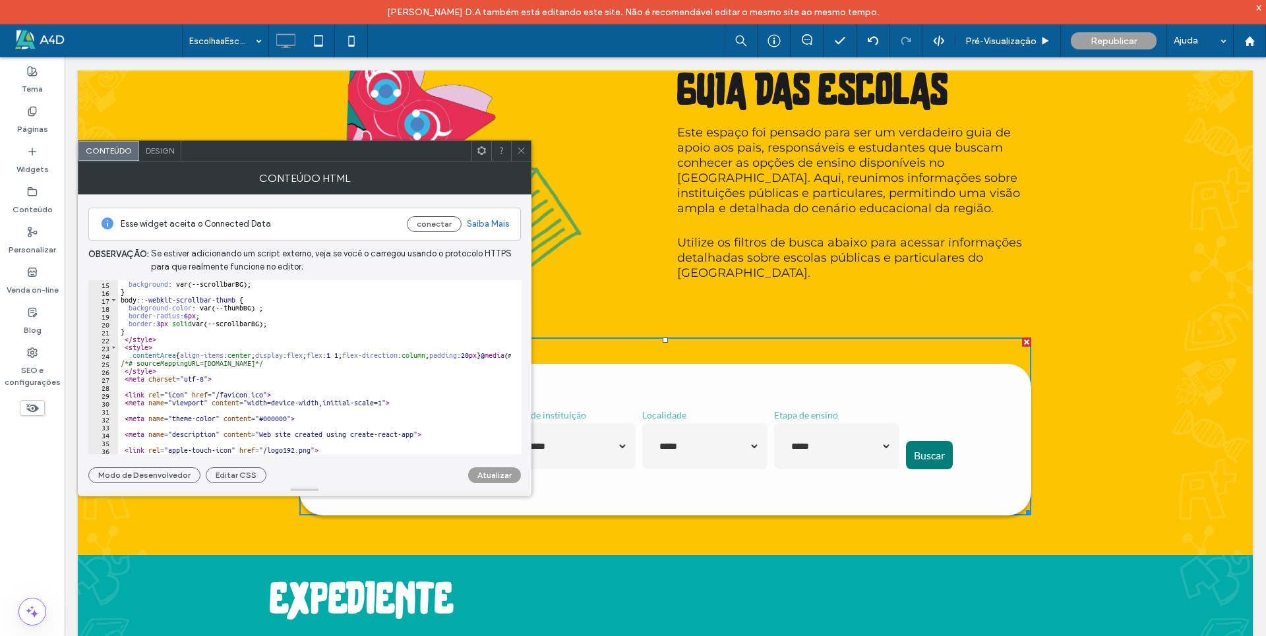
scroll to position [3928, 0]
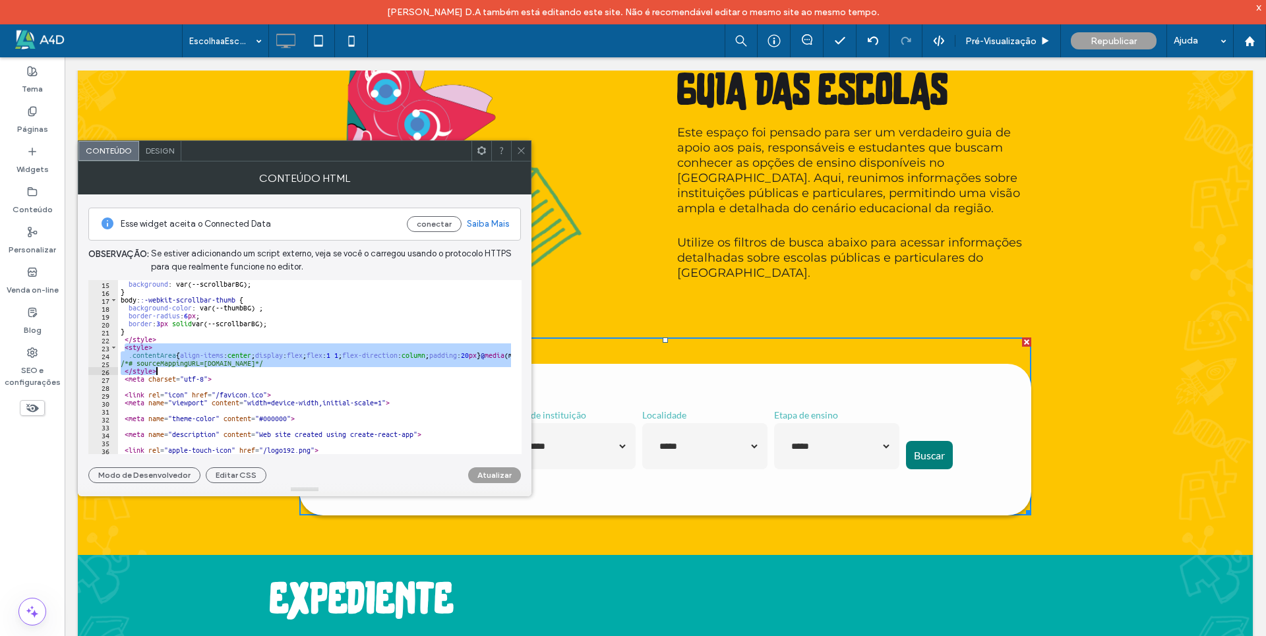
drag, startPoint x: 124, startPoint y: 347, endPoint x: 161, endPoint y: 369, distance: 42.9
type textarea "**********"
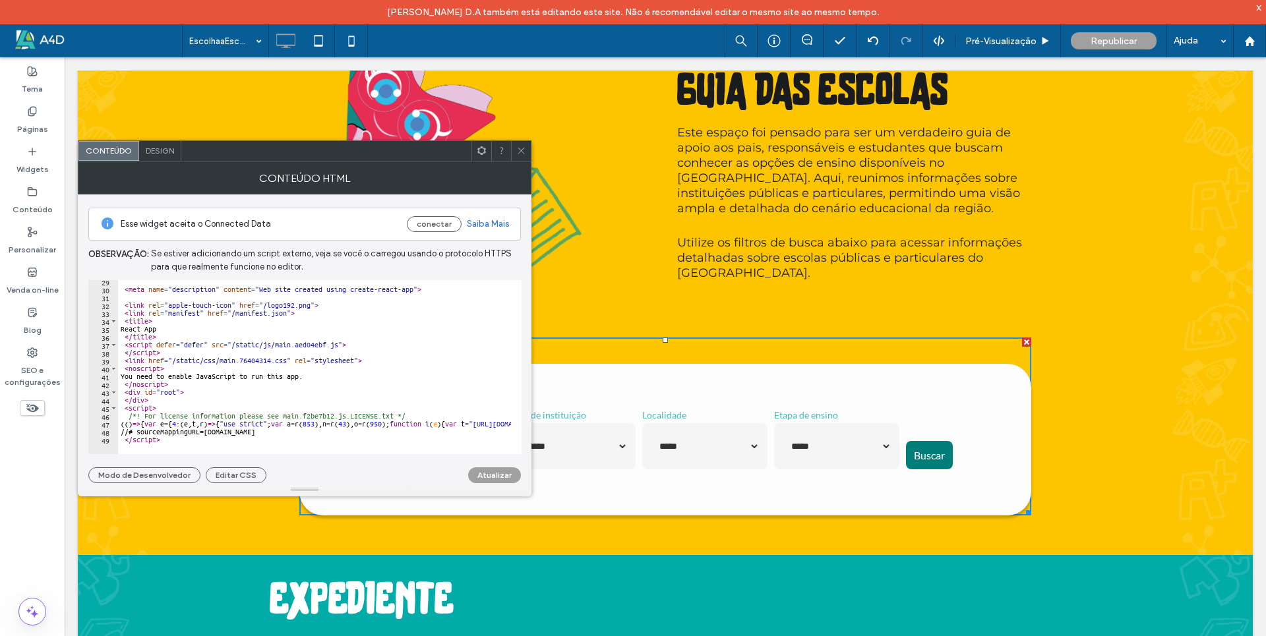
scroll to position [3914, 0]
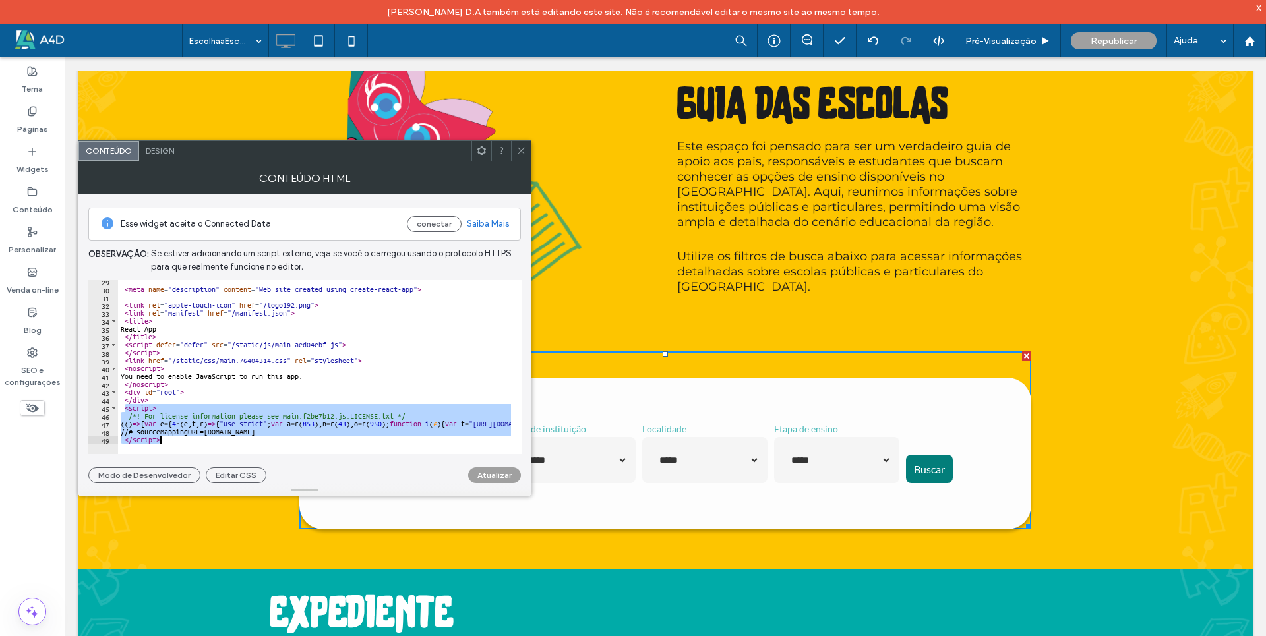
drag, startPoint x: 125, startPoint y: 408, endPoint x: 162, endPoint y: 442, distance: 49.5
click at [162, 442] on div "******** 29 30 31 32 33 34 35 36 37 38 39 40 41 42 43 44 45 46 47 48 49 < meta …" at bounding box center [304, 367] width 433 height 174
type textarea "**********"
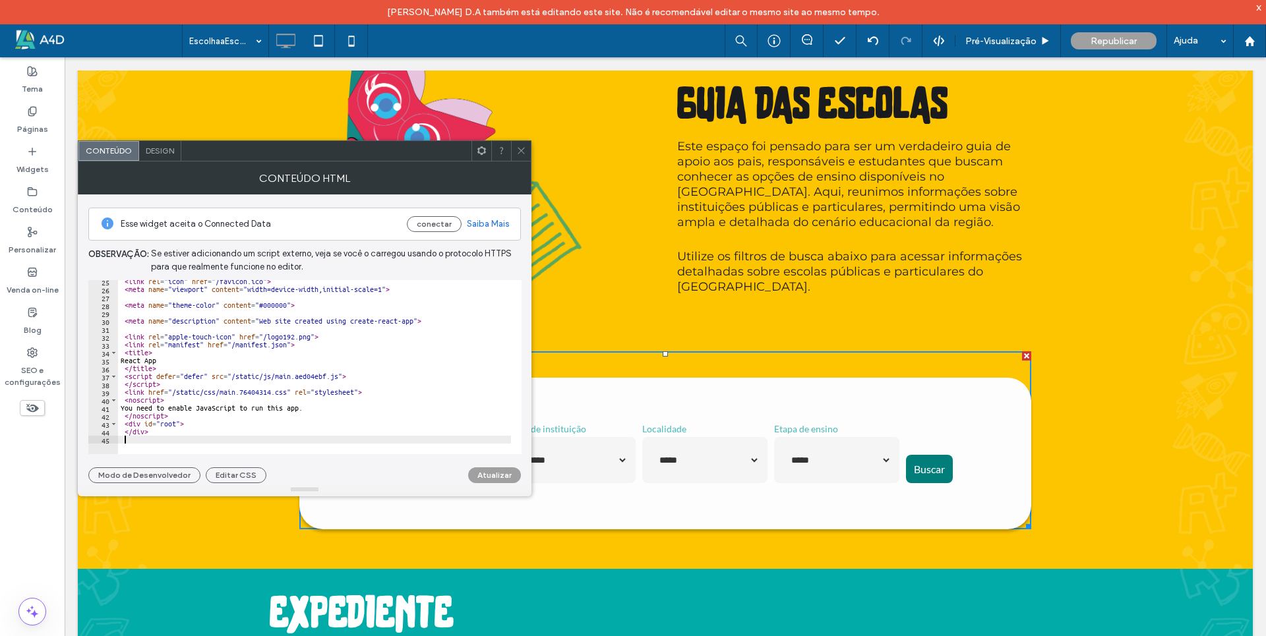
scroll to position [193, 0]
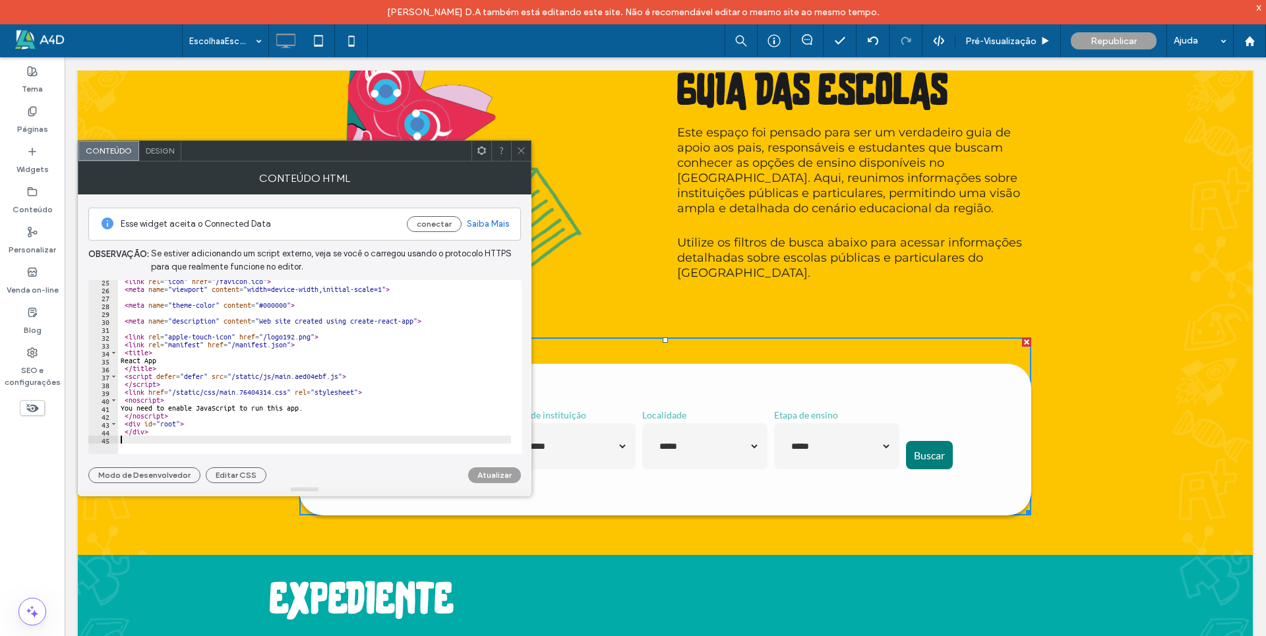
type textarea "******"
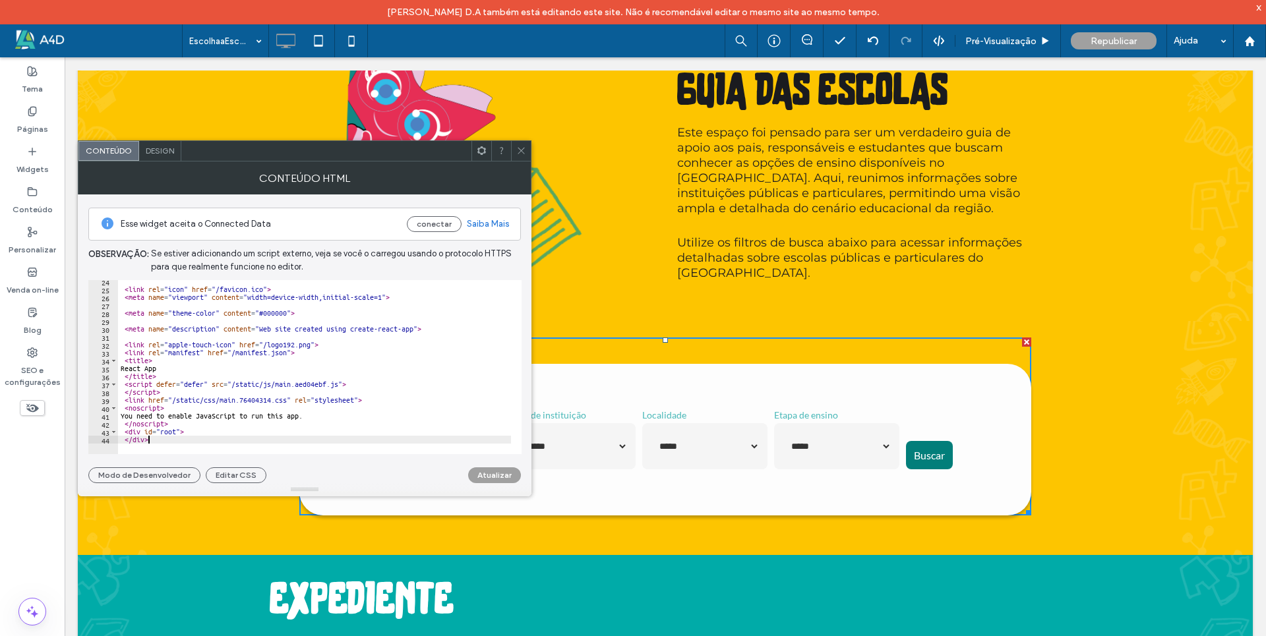
scroll to position [185, 0]
click at [490, 474] on button "Atualizar" at bounding box center [494, 476] width 53 height 16
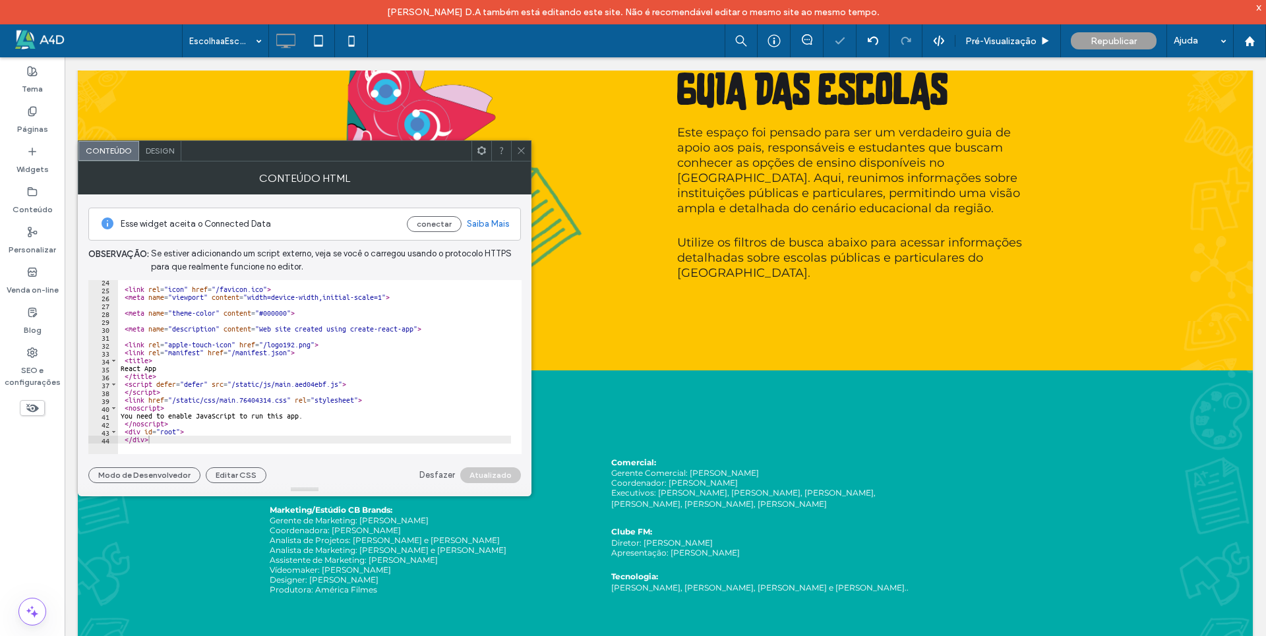
click at [523, 152] on use at bounding box center [521, 151] width 7 height 7
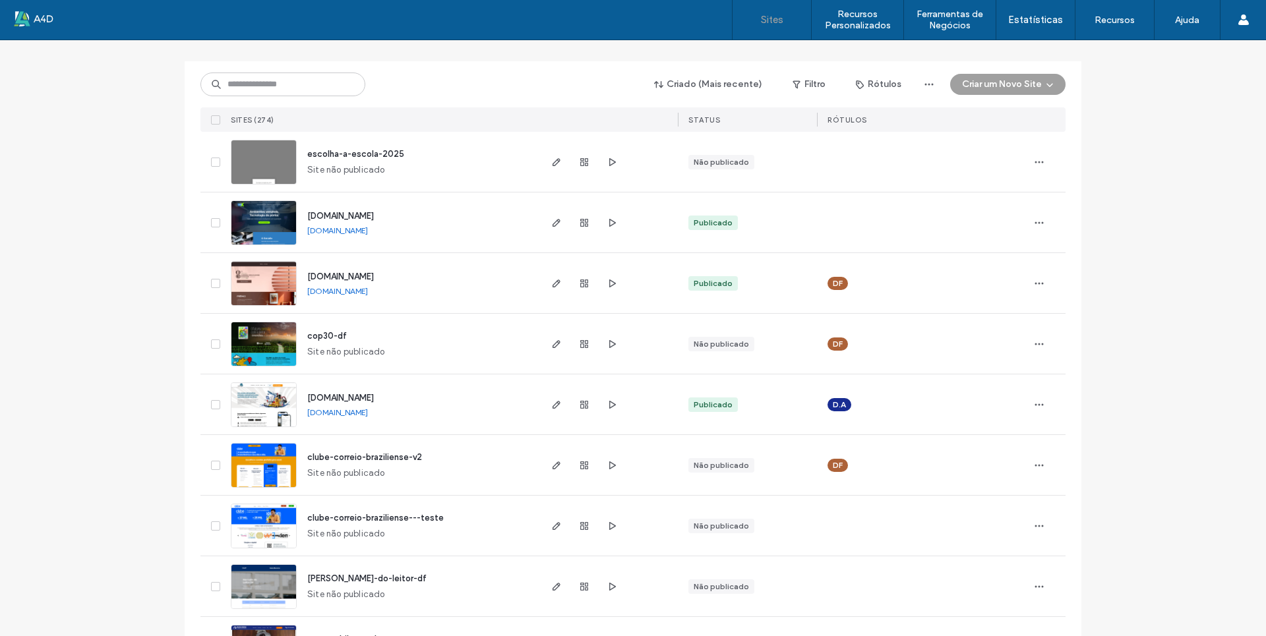
scroll to position [66, 0]
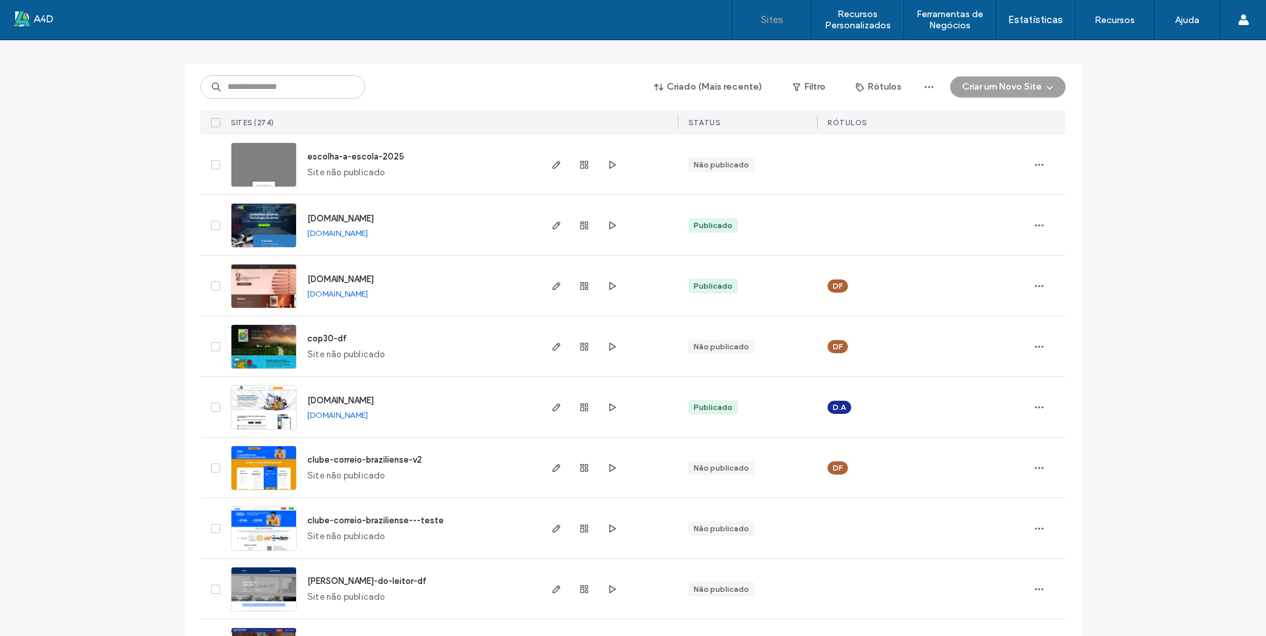
click at [363, 295] on link "[DOMAIN_NAME]" at bounding box center [337, 294] width 61 height 10
